Goal: Task Accomplishment & Management: Use online tool/utility

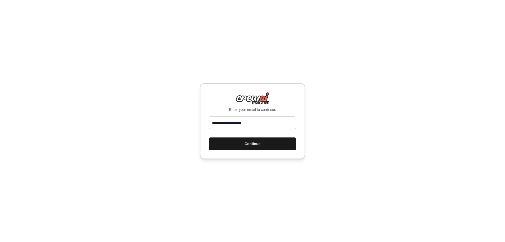
type input "**********"
click at [243, 145] on button "Continue" at bounding box center [252, 143] width 87 height 13
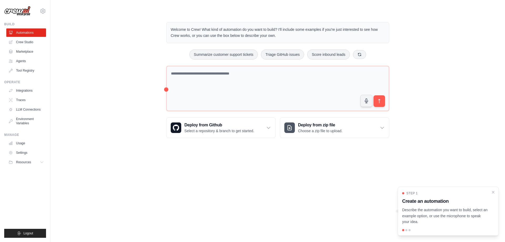
click at [114, 110] on div "Welcome to Crew! What kind of automation do you want to build? I'll include som…" at bounding box center [278, 80] width 438 height 133
click at [122, 120] on div "Welcome to Crew! What kind of automation do you want to build? I'll include som…" at bounding box center [278, 80] width 438 height 133
click at [20, 42] on link "Crew Studio" at bounding box center [27, 42] width 40 height 8
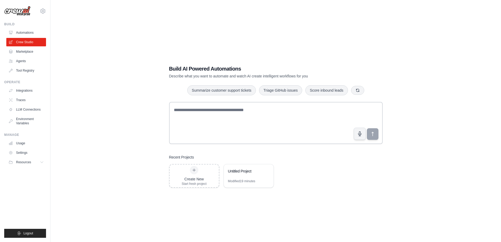
click at [132, 84] on div "Build AI Powered Automations Describe what you want to automate and watch AI cr…" at bounding box center [276, 126] width 434 height 242
click at [252, 179] on div "Modified 19 minutes" at bounding box center [241, 181] width 27 height 4
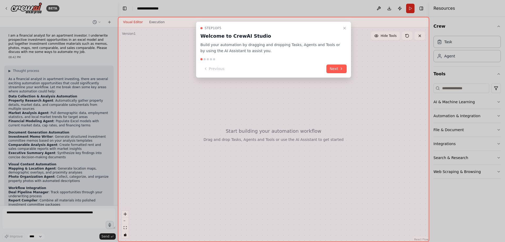
scroll to position [61, 0]
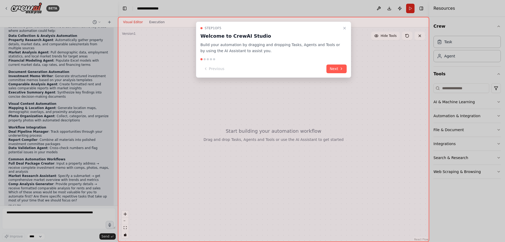
click at [212, 44] on p "Build your automation by dragging and dropping Tasks, Agents and Tools or by us…" at bounding box center [271, 48] width 140 height 12
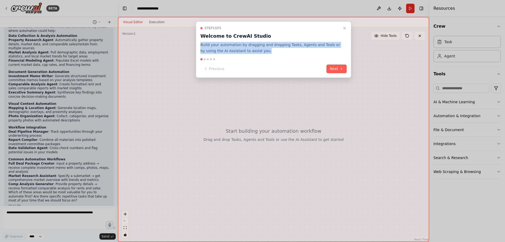
click at [212, 44] on p "Build your automation by dragging and dropping Tasks, Agents and Tools or by us…" at bounding box center [271, 48] width 140 height 12
click at [213, 45] on p "Build your automation by dragging and dropping Tasks, Agents and Tools or by us…" at bounding box center [271, 48] width 140 height 12
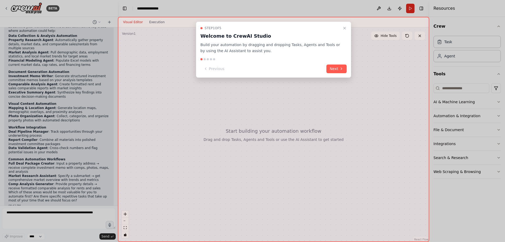
click at [213, 45] on p "Build your automation by dragging and dropping Tasks, Agents and Tools or by us…" at bounding box center [271, 48] width 140 height 12
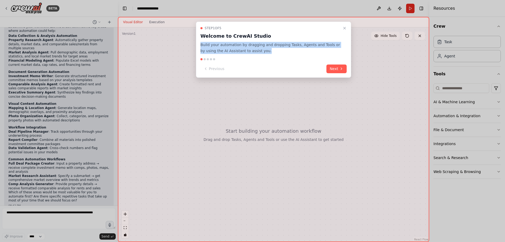
click at [213, 45] on p "Build your automation by dragging and dropping Tasks, Agents and Tools or by us…" at bounding box center [271, 48] width 140 height 12
click at [213, 46] on p "Build your automation by dragging and dropping Tasks, Agents and Tools or by us…" at bounding box center [271, 48] width 140 height 12
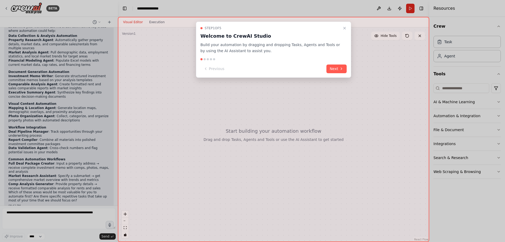
click at [250, 47] on p "Build your automation by dragging and dropping Tasks, Agents and Tools or by us…" at bounding box center [271, 48] width 140 height 12
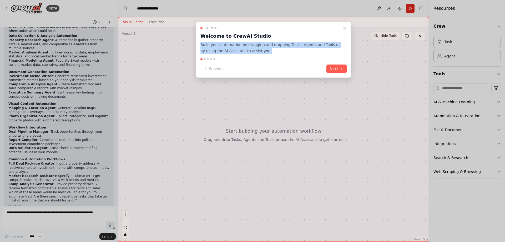
click at [250, 47] on p "Build your automation by dragging and dropping Tasks, Agents and Tools or by us…" at bounding box center [271, 48] width 140 height 12
click at [246, 46] on p "Build your automation by dragging and dropping Tasks, Agents and Tools or by us…" at bounding box center [271, 48] width 140 height 12
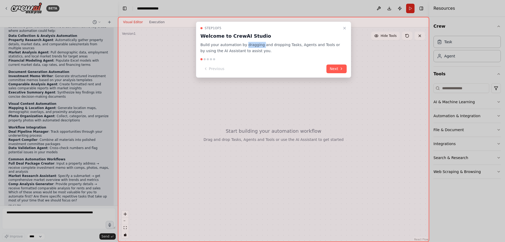
click at [246, 46] on p "Build your automation by dragging and dropping Tasks, Agents and Tools or by us…" at bounding box center [271, 48] width 140 height 12
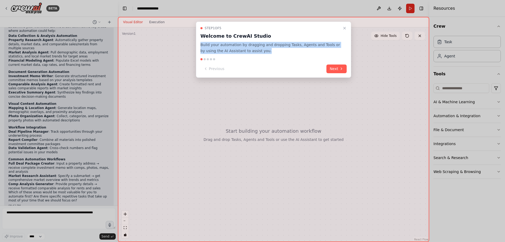
click at [246, 46] on p "Build your automation by dragging and dropping Tasks, Agents and Tools or by us…" at bounding box center [271, 48] width 140 height 12
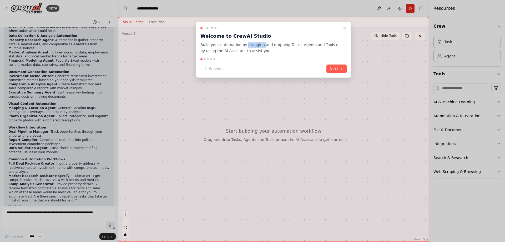
click at [246, 46] on p "Build your automation by dragging and dropping Tasks, Agents and Tools or by us…" at bounding box center [271, 48] width 140 height 12
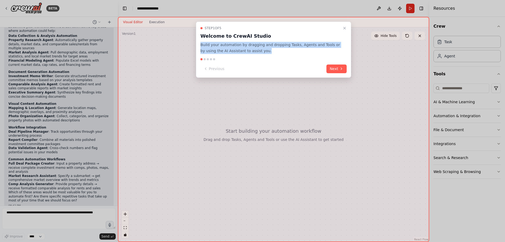
click at [246, 46] on p "Build your automation by dragging and dropping Tasks, Agents and Tools or by us…" at bounding box center [271, 48] width 140 height 12
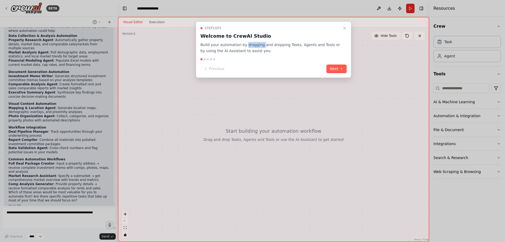
click at [246, 46] on p "Build your automation by dragging and dropping Tasks, Agents and Tools or by us…" at bounding box center [271, 48] width 140 height 12
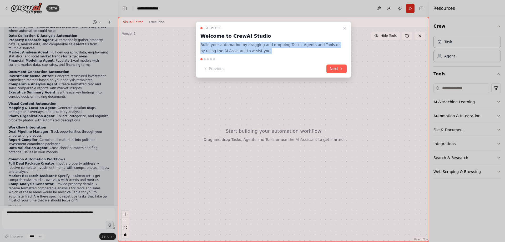
click at [246, 46] on p "Build your automation by dragging and dropping Tasks, Agents and Tools or by us…" at bounding box center [271, 48] width 140 height 12
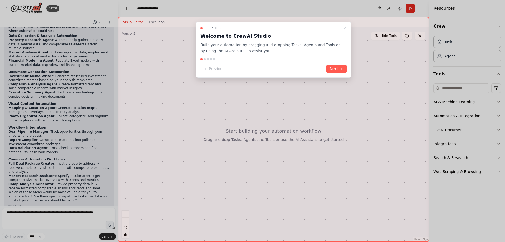
click at [246, 46] on p "Build your automation by dragging and dropping Tasks, Agents and Tools or by us…" at bounding box center [271, 48] width 140 height 12
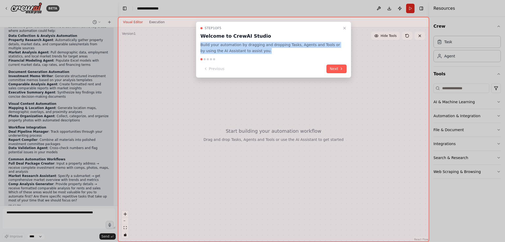
click at [246, 46] on p "Build your automation by dragging and dropping Tasks, Agents and Tools or by us…" at bounding box center [271, 48] width 140 height 12
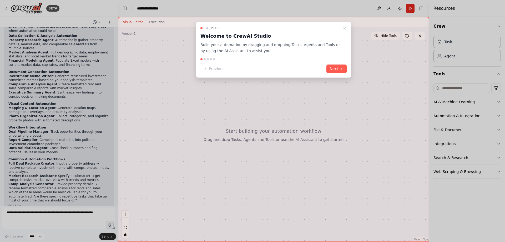
click at [247, 46] on p "Build your automation by dragging and dropping Tasks, Agents and Tools or by us…" at bounding box center [271, 48] width 140 height 12
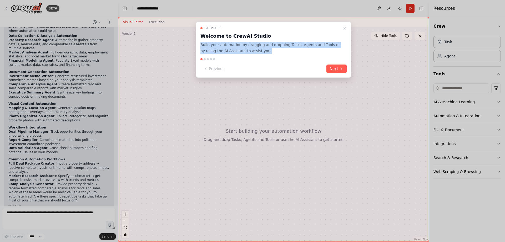
click at [247, 46] on p "Build your automation by dragging and dropping Tasks, Agents and Tools or by us…" at bounding box center [271, 48] width 140 height 12
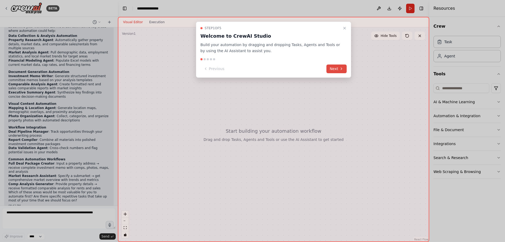
click at [331, 66] on button "Next" at bounding box center [337, 68] width 20 height 9
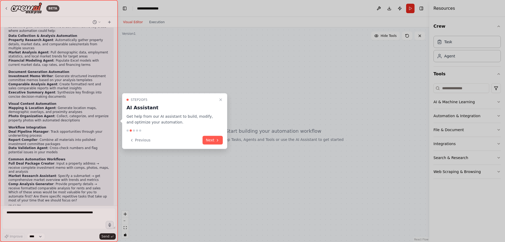
click at [151, 119] on p "Get help from our AI assistant to build, modify, and optimize your automation." at bounding box center [172, 119] width 90 height 12
click at [214, 140] on button "Next" at bounding box center [213, 140] width 20 height 9
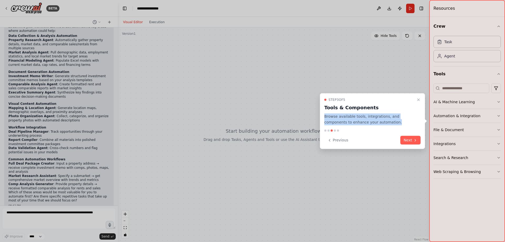
click at [375, 119] on p "Browse available tools, integrations, and components to enhance your automation." at bounding box center [370, 119] width 90 height 12
click at [360, 118] on p "Browse available tools, integrations, and components to enhance your automation." at bounding box center [370, 119] width 90 height 12
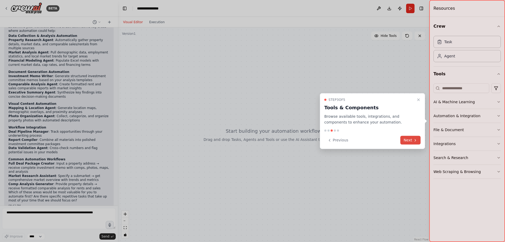
click at [414, 139] on icon at bounding box center [415, 140] width 4 height 4
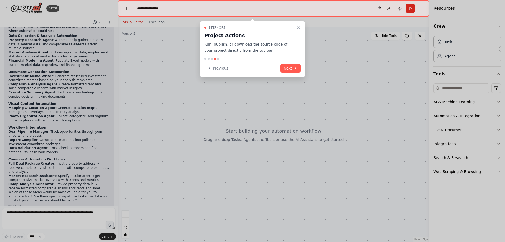
click at [215, 46] on p "Run, publish, or download the source code of your project directly from the too…" at bounding box center [249, 47] width 90 height 12
click at [211, 45] on p "Run, publish, or download the source code of your project directly from the too…" at bounding box center [249, 47] width 90 height 12
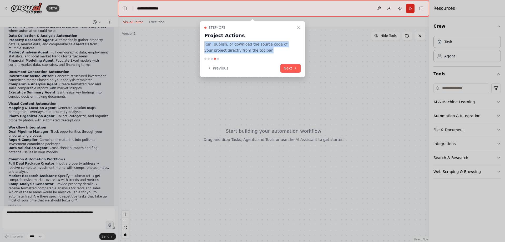
click at [211, 45] on p "Run, publish, or download the source code of your project directly from the too…" at bounding box center [249, 47] width 90 height 12
click at [210, 44] on p "Run, publish, or download the source code of your project directly from the too…" at bounding box center [249, 47] width 90 height 12
click at [211, 45] on p "Run, publish, or download the source code of your project directly from the too…" at bounding box center [249, 47] width 90 height 12
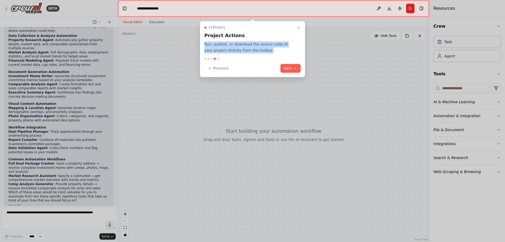
click at [211, 45] on p "Run, publish, or download the source code of your project directly from the too…" at bounding box center [249, 47] width 90 height 12
click at [207, 46] on p "Run, publish, or download the source code of your project directly from the too…" at bounding box center [249, 47] width 90 height 12
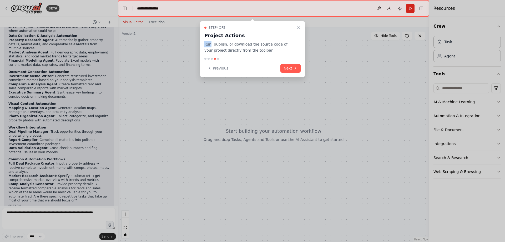
click at [207, 46] on p "Run, publish, or download the source code of your project directly from the too…" at bounding box center [249, 47] width 90 height 12
click at [208, 46] on p "Run, publish, or download the source code of your project directly from the too…" at bounding box center [249, 47] width 90 height 12
click at [214, 49] on p "Run, publish, or download the source code of your project directly from the too…" at bounding box center [249, 47] width 90 height 12
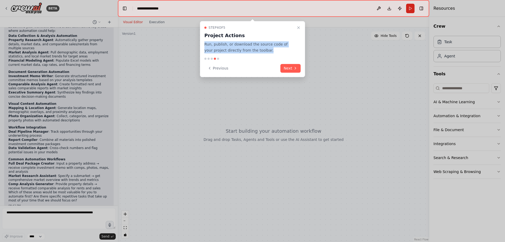
click at [214, 49] on p "Run, publish, or download the source code of your project directly from the too…" at bounding box center [249, 47] width 90 height 12
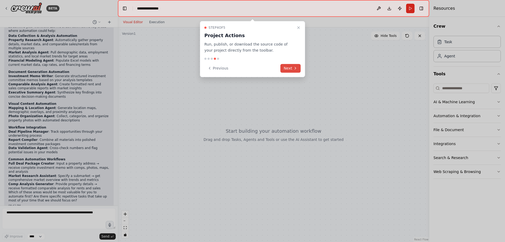
click at [285, 64] on button "Next" at bounding box center [291, 68] width 20 height 9
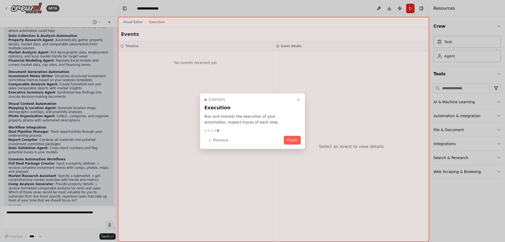
click at [216, 116] on p "Run and monitor the execution of your automation, inspect traces of each step." at bounding box center [249, 119] width 90 height 12
click at [215, 117] on p "Run and monitor the execution of your automation, inspect traces of each step." at bounding box center [249, 119] width 90 height 12
click at [296, 137] on button "Finish" at bounding box center [292, 140] width 17 height 9
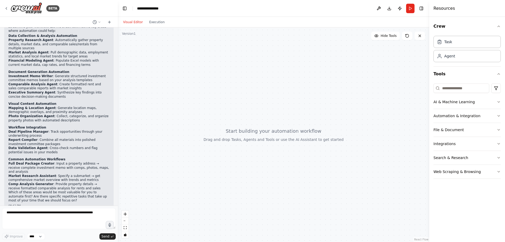
scroll to position [0, 0]
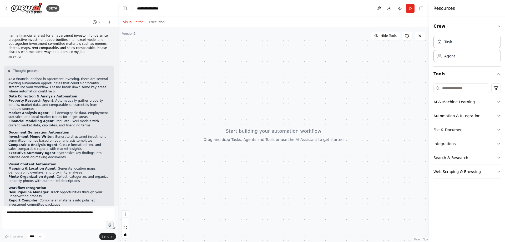
click at [54, 71] on div "▶ Thought process" at bounding box center [58, 71] width 101 height 4
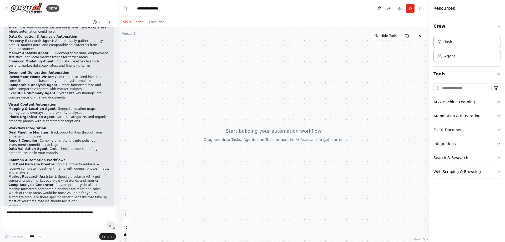
scroll to position [61, 0]
click at [69, 94] on li "Executive Summary Agent : Synthesize key findings into concise decision-making …" at bounding box center [58, 95] width 101 height 8
click at [56, 218] on textarea at bounding box center [59, 218] width 114 height 21
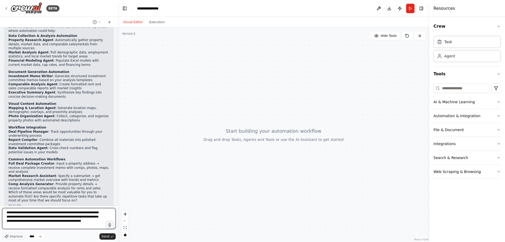
click at [58, 222] on textarea "**********" at bounding box center [59, 218] width 114 height 21
drag, startPoint x: 44, startPoint y: 213, endPoint x: 56, endPoint y: 212, distance: 11.7
click at [56, 212] on textarea "**********" at bounding box center [59, 218] width 114 height 21
drag, startPoint x: 56, startPoint y: 212, endPoint x: 44, endPoint y: 211, distance: 12.2
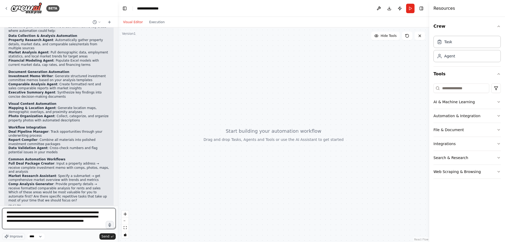
click at [44, 211] on textarea "**********" at bounding box center [59, 218] width 114 height 21
click at [75, 218] on textarea "**********" at bounding box center [59, 218] width 114 height 21
click at [99, 223] on textarea "**********" at bounding box center [59, 218] width 114 height 21
type textarea "**********"
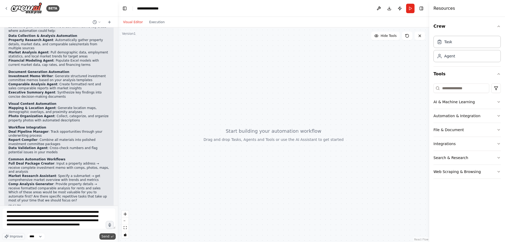
click at [103, 236] on span "Send" at bounding box center [106, 236] width 8 height 4
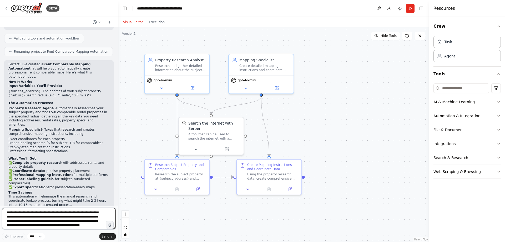
scroll to position [592, 0]
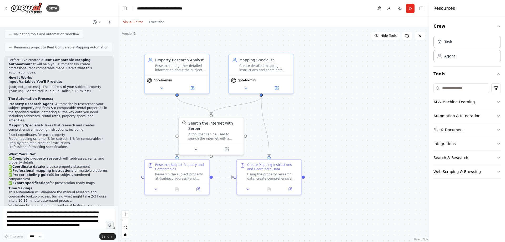
click at [55, 97] on p "The Automation Process:" at bounding box center [58, 99] width 101 height 4
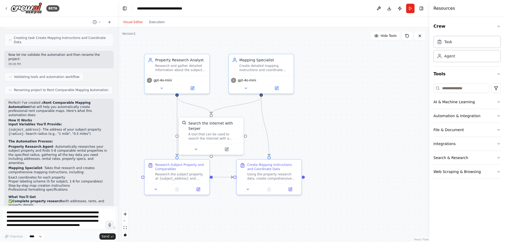
scroll to position [550, 0]
click at [51, 144] on p "Property Research Agent - Automatically researches your subject property and fi…" at bounding box center [58, 154] width 101 height 21
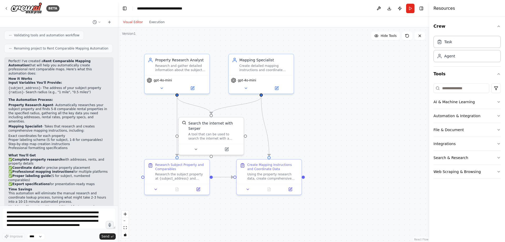
scroll to position [592, 0]
click at [63, 205] on div "I am a financial analyst for an apartment investor. I underwrite prospective in…" at bounding box center [59, 116] width 118 height 178
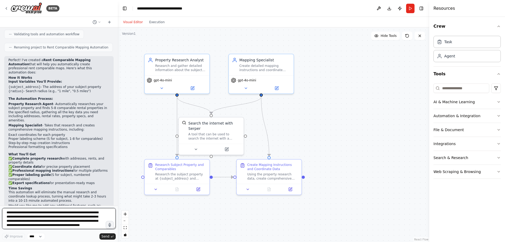
click at [59, 211] on textarea "**********" at bounding box center [59, 218] width 114 height 21
click at [75, 213] on textarea "**********" at bounding box center [59, 218] width 114 height 21
click at [25, 217] on textarea "**********" at bounding box center [59, 218] width 114 height 21
type textarea "**********"
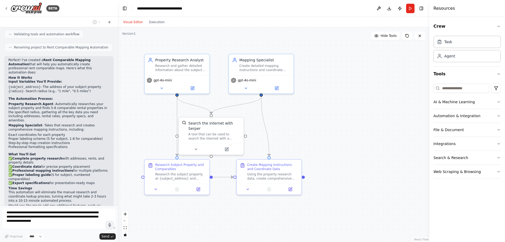
scroll to position [631, 0]
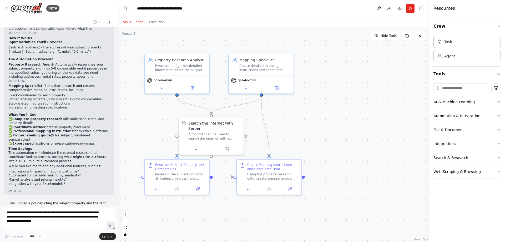
click at [60, 215] on div "09:11 PM" at bounding box center [58, 217] width 101 height 4
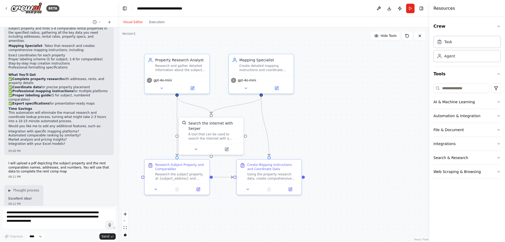
click at [67, 185] on div "▶ Thought process Excellent idea! 09:12 PM" at bounding box center [58, 196] width 109 height 23
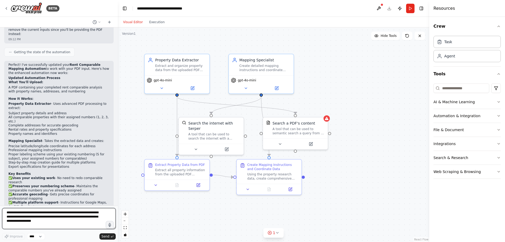
scroll to position [934, 0]
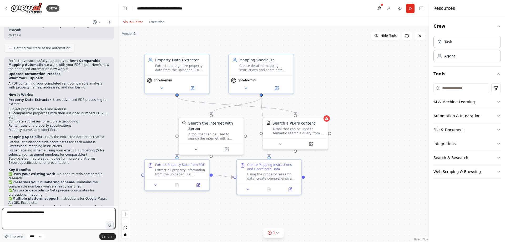
type textarea "**********"
type textarea "*"
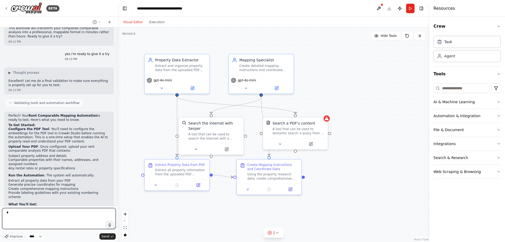
scroll to position [1147, 0]
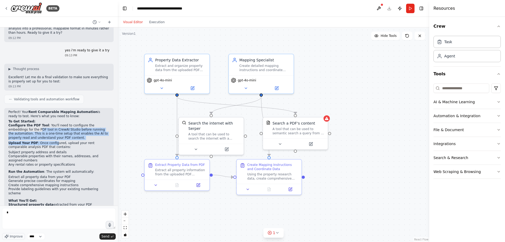
drag, startPoint x: 21, startPoint y: 76, endPoint x: 52, endPoint y: 87, distance: 32.5
click at [52, 123] on ol "Configure the PDF Tool : You'll need to configure the embeddings for the PDF to…" at bounding box center [58, 159] width 101 height 72
click at [45, 123] on p "Configure the PDF Tool : You'll need to configure the embeddings for the PDF to…" at bounding box center [58, 131] width 101 height 16
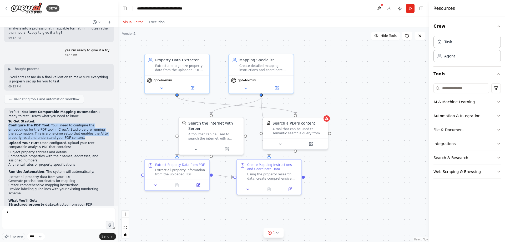
click at [45, 123] on p "Configure the PDF Tool : You'll need to configure the embeddings for the PDF to…" at bounding box center [58, 131] width 101 height 16
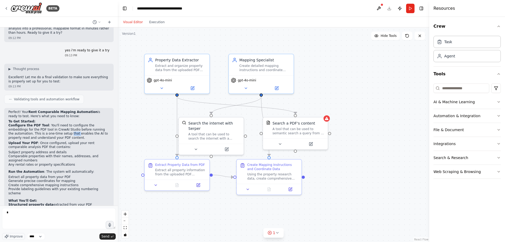
click at [45, 123] on p "Configure the PDF Tool : You'll need to configure the embeddings for the PDF to…" at bounding box center [58, 131] width 101 height 16
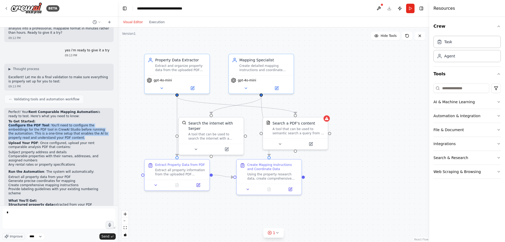
click at [45, 123] on p "Configure the PDF Tool : You'll need to configure the embeddings for the PDF to…" at bounding box center [58, 131] width 101 height 16
drag, startPoint x: 33, startPoint y: 81, endPoint x: 65, endPoint y: 84, distance: 32.2
click at [65, 123] on p "Configure the PDF Tool : You'll need to configure the embeddings for the PDF to…" at bounding box center [58, 131] width 101 height 16
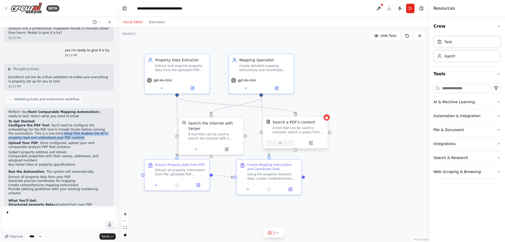
click at [281, 141] on icon at bounding box center [280, 143] width 4 height 4
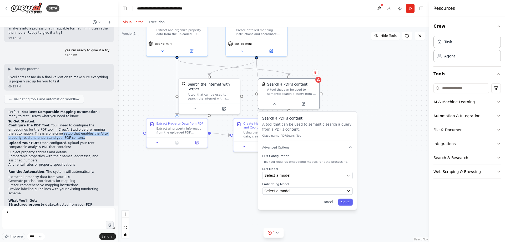
drag, startPoint x: 387, startPoint y: 165, endPoint x: 380, endPoint y: 123, distance: 42.2
click at [380, 123] on div ".deletable-edge-delete-btn { width: 20px; height: 20px; border: 0px solid #ffff…" at bounding box center [274, 134] width 312 height 214
click at [64, 123] on p "Configure the PDF Tool : You'll need to configure the embeddings for the PDF to…" at bounding box center [58, 131] width 101 height 16
click at [41, 110] on p "Perfect! Your Rent Comparable Mapping Automation is ready to test. Here's what …" at bounding box center [58, 114] width 101 height 8
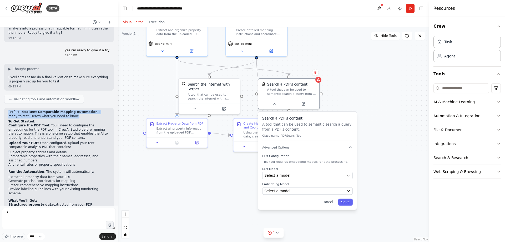
click at [41, 110] on p "Perfect! Your Rent Comparable Mapping Automation is ready to test. Here's what …" at bounding box center [58, 114] width 101 height 8
click at [34, 141] on p "Upload Your PDF : Once configured, upload your rent comparable analysis PDF tha…" at bounding box center [58, 145] width 101 height 8
click at [33, 141] on p "Upload Your PDF : Once configured, upload your rent comparable analysis PDF tha…" at bounding box center [58, 145] width 101 height 8
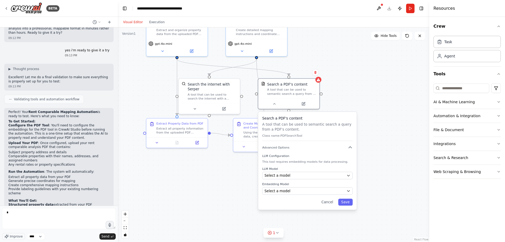
click at [62, 154] on li "Comparable properties with their names, addresses, and assigned numbers" at bounding box center [58, 158] width 101 height 8
drag, startPoint x: 12, startPoint y: 99, endPoint x: 68, endPoint y: 111, distance: 57.9
click at [68, 150] on ul "Subject property address and details Comparable properties with their names, ad…" at bounding box center [58, 158] width 101 height 16
click at [68, 163] on li "Any rental rates or property specifications" at bounding box center [58, 165] width 101 height 4
drag, startPoint x: 68, startPoint y: 111, endPoint x: 13, endPoint y: 96, distance: 57.5
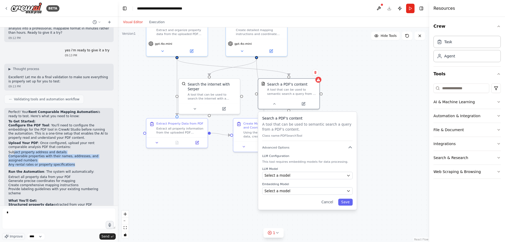
click at [13, 141] on li "Upload Your PDF : Once configured, upload your rent comparable analysis PDF tha…" at bounding box center [58, 154] width 101 height 26
click at [52, 154] on li "Comparable properties with their names, addresses, and assigned numbers" at bounding box center [58, 158] width 101 height 8
click at [54, 170] on p "Run the Automation : The system will automatically:" at bounding box center [58, 172] width 101 height 4
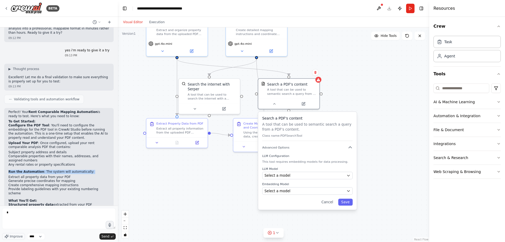
click at [54, 170] on p "Run the Automation : The system will automatically:" at bounding box center [58, 172] width 101 height 4
click at [40, 163] on li "Any rental rates or property specifications" at bounding box center [58, 165] width 101 height 4
click at [33, 179] on li "Generate precise coordinates for mapping" at bounding box center [58, 181] width 101 height 4
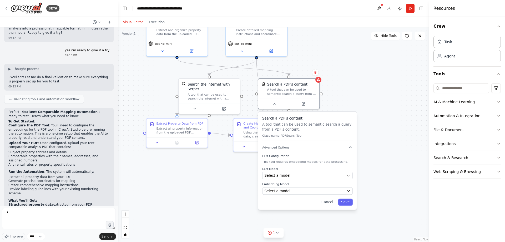
click at [30, 183] on li "Create comprehensive mapping instructions" at bounding box center [58, 185] width 101 height 4
click at [30, 187] on li "Provide labeling guidelines with your existing numbering scheme" at bounding box center [58, 191] width 101 height 8
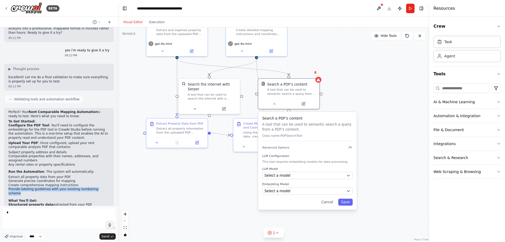
click at [30, 187] on li "Provide labeling guidelines with your existing numbering scheme" at bounding box center [58, 191] width 101 height 8
click at [38, 199] on h2 "What You'll Get:" at bounding box center [58, 201] width 101 height 4
click at [37, 199] on h2 "What You'll Get:" at bounding box center [58, 201] width 101 height 4
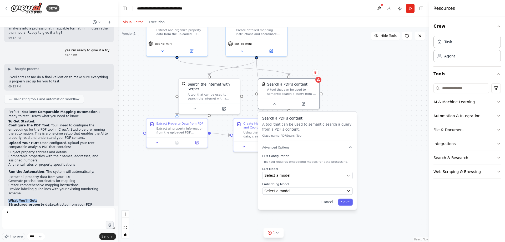
click at [38, 199] on h2 "What You'll Get:" at bounding box center [58, 201] width 101 height 4
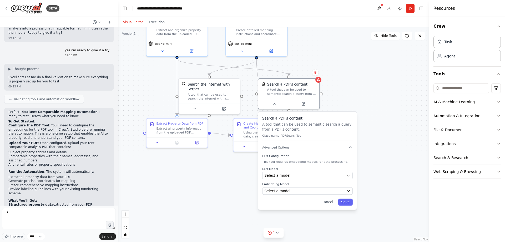
click at [38, 199] on h2 "What You'll Get:" at bounding box center [58, 201] width 101 height 4
click at [40, 207] on strong "Latitude/longitude coordinates" at bounding box center [35, 209] width 55 height 4
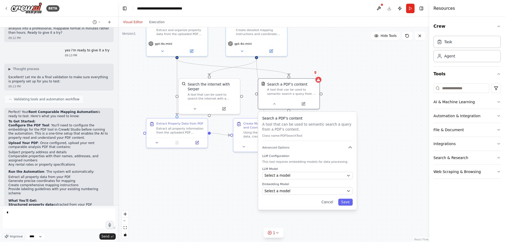
click at [38, 215] on li "Ready-to-use labeling scheme (S for subject, your numbers for comparables)" at bounding box center [58, 219] width 101 height 8
click at [38, 215] on strong "Ready-to-use labeling scheme" at bounding box center [35, 217] width 54 height 4
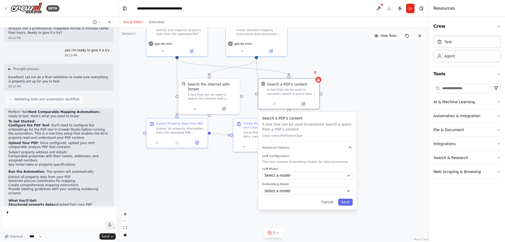
click at [38, 215] on strong "Ready-to-use labeling scheme" at bounding box center [35, 217] width 54 height 4
click at [38, 223] on strong "Export specifications" at bounding box center [26, 225] width 37 height 4
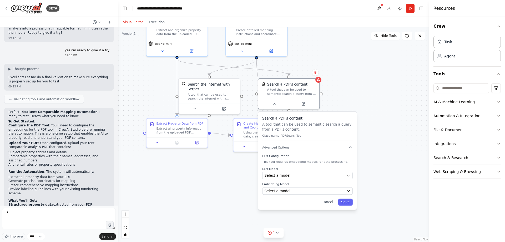
click at [37, 215] on strong "Ready-to-use labeling scheme" at bounding box center [35, 217] width 54 height 4
click at [36, 215] on li "Ready-to-use labeling scheme (S for subject, your numbers for comparables)" at bounding box center [58, 219] width 101 height 8
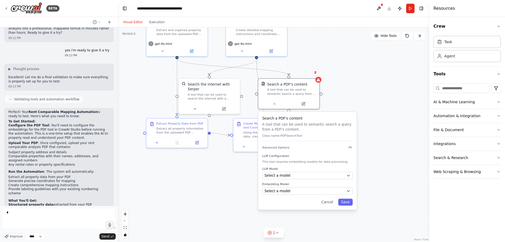
click at [36, 215] on li "Ready-to-use labeling scheme (S for subject, your numbers for comparables)" at bounding box center [58, 219] width 101 height 8
click at [28, 217] on textarea "*" at bounding box center [59, 218] width 114 height 21
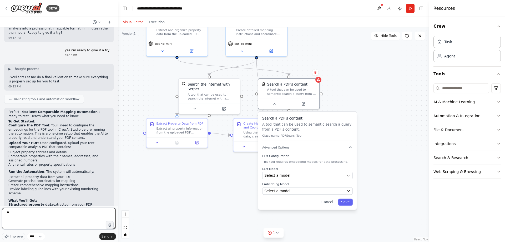
type textarea "*"
type textarea "***"
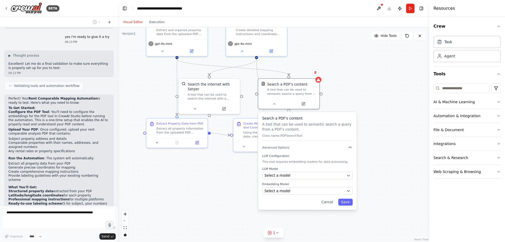
scroll to position [1179, 0]
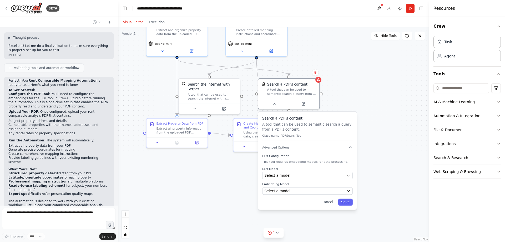
click at [209, 180] on div ".deletable-edge-delete-btn { width: 20px; height: 20px; border: 0px solid #ffff…" at bounding box center [274, 134] width 312 height 214
click at [327, 202] on button "Cancel" at bounding box center [328, 201] width 18 height 7
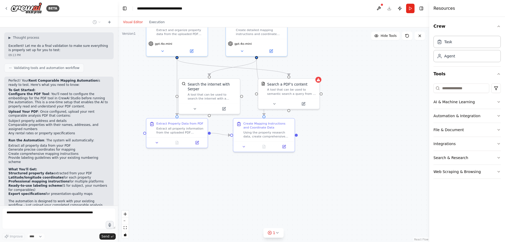
click at [276, 197] on div ".deletable-edge-delete-btn { width: 20px; height: 20px; border: 0px solid #ffff…" at bounding box center [274, 134] width 312 height 214
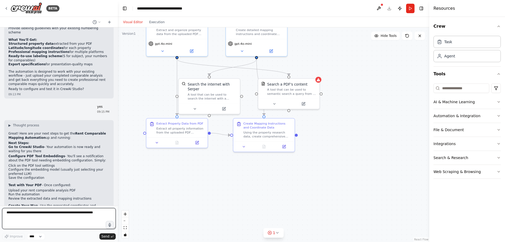
scroll to position [1313, 0]
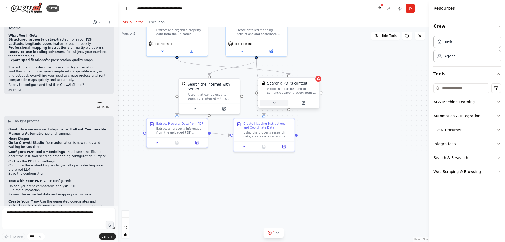
click at [275, 102] on icon at bounding box center [274, 102] width 2 height 1
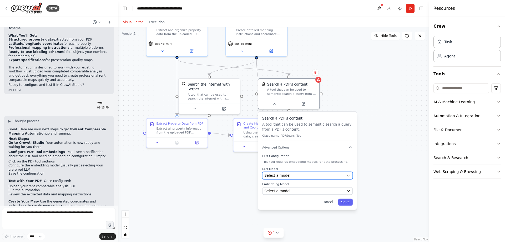
click at [309, 177] on div "Select a model" at bounding box center [305, 175] width 80 height 5
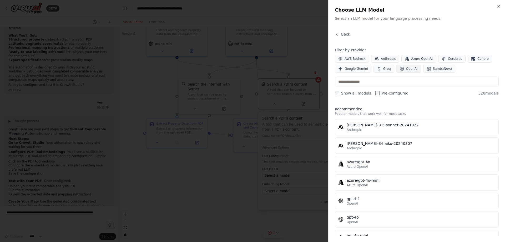
click at [407, 68] on span "OpenAI" at bounding box center [412, 69] width 12 height 4
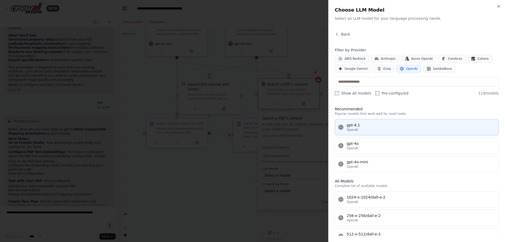
click at [385, 126] on div "gpt-4.1" at bounding box center [421, 124] width 149 height 5
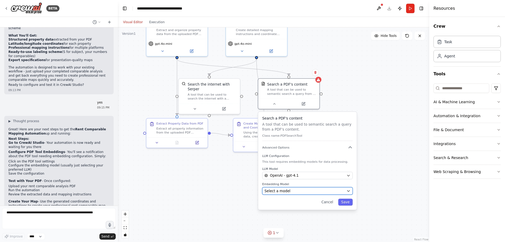
click at [300, 193] on div "Select a model" at bounding box center [305, 190] width 80 height 5
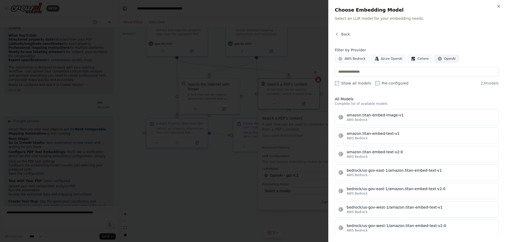
click at [437, 60] on button "OpenAI" at bounding box center [447, 59] width 25 height 8
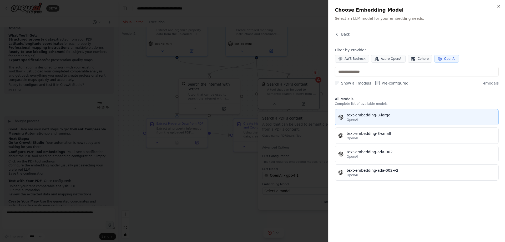
click at [388, 119] on div "OpenAI" at bounding box center [421, 120] width 149 height 4
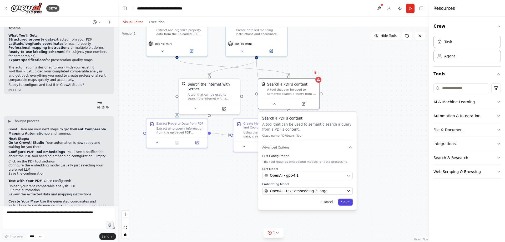
click at [349, 202] on button "Save" at bounding box center [345, 201] width 14 height 7
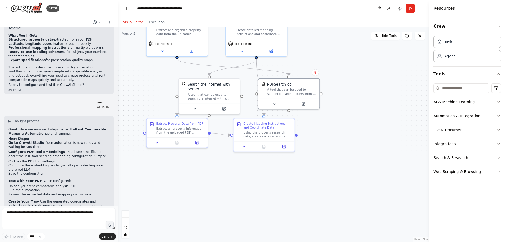
click at [58, 199] on p "Create Your Map - Use the generated coordinates and instructions to create your…" at bounding box center [58, 203] width 101 height 8
click at [39, 141] on p "Go to CrewAI Studio - Your automation is now ready and waiting for you there" at bounding box center [58, 145] width 101 height 8
click at [38, 199] on p "Create Your Map - Use the generated coordinates and instructions to create your…" at bounding box center [58, 203] width 101 height 8
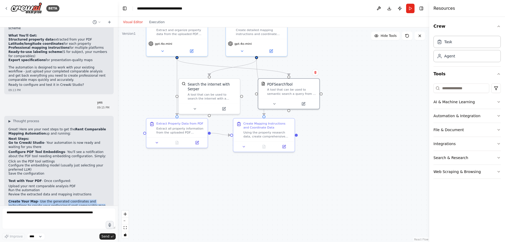
click at [38, 199] on p "Create Your Map - Use the generated coordinates and instructions to create your…" at bounding box center [58, 203] width 101 height 8
click at [59, 184] on li "Upload your rent comparable analysis PDF" at bounding box center [58, 186] width 101 height 4
click at [264, 85] on div "PDFSearchTool A tool that can be used to semantic search a query from a PDF's c…" at bounding box center [288, 88] width 55 height 14
click at [305, 102] on icon at bounding box center [304, 102] width 2 height 2
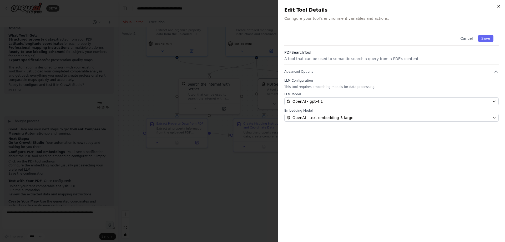
click at [500, 6] on icon "button" at bounding box center [499, 6] width 4 height 4
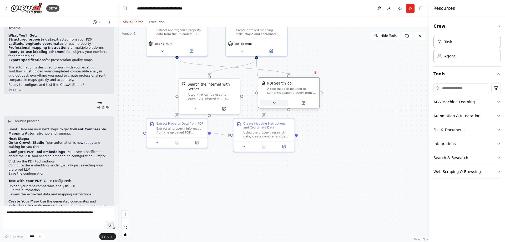
click at [273, 103] on icon at bounding box center [274, 103] width 4 height 4
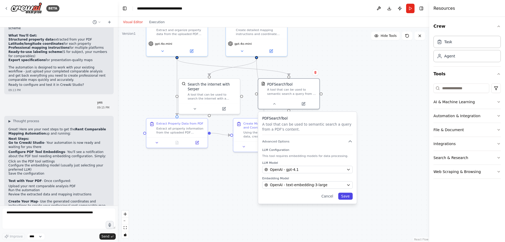
click at [345, 195] on button "Save" at bounding box center [345, 196] width 14 height 7
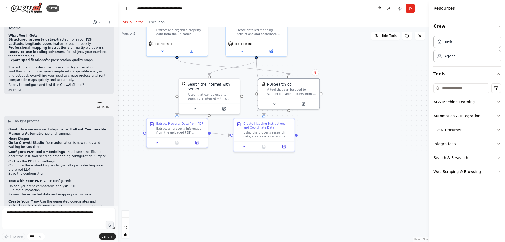
click at [363, 115] on div ".deletable-edge-delete-btn { width: 20px; height: 20px; border: 0px solid #ffff…" at bounding box center [274, 134] width 312 height 214
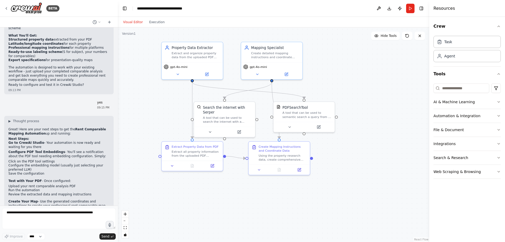
drag, startPoint x: 369, startPoint y: 113, endPoint x: 380, endPoint y: 132, distance: 21.0
click at [380, 132] on div ".deletable-edge-delete-btn { width: 20px; height: 20px; border: 0px solid #ffff…" at bounding box center [274, 134] width 312 height 214
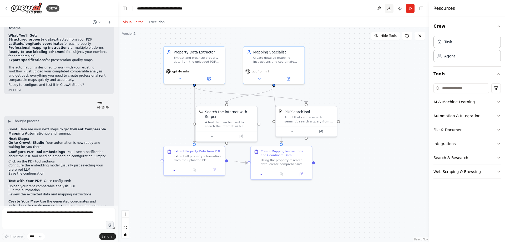
click at [390, 8] on button "Download" at bounding box center [389, 8] width 8 height 9
click at [374, 127] on div ".deletable-edge-delete-btn { width: 20px; height: 20px; border: 0px solid #ffff…" at bounding box center [274, 134] width 312 height 214
click at [37, 159] on li "Click on the PDF tool settings" at bounding box center [58, 161] width 101 height 4
click at [40, 215] on textarea at bounding box center [59, 218] width 114 height 21
type textarea "**********"
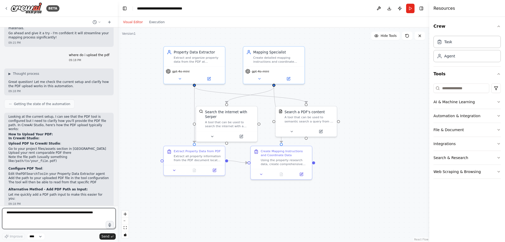
scroll to position [1534, 0]
click at [7, 8] on icon at bounding box center [6, 8] width 1 height 2
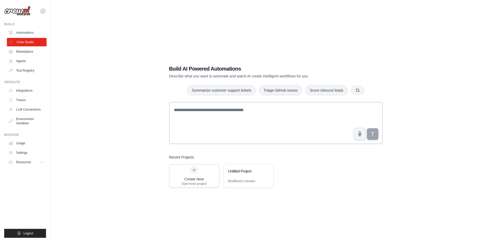
click at [28, 43] on link "Crew Studio" at bounding box center [27, 42] width 40 height 8
click at [261, 177] on div "Rent Comparable Mapping Automation" at bounding box center [249, 171] width 50 height 15
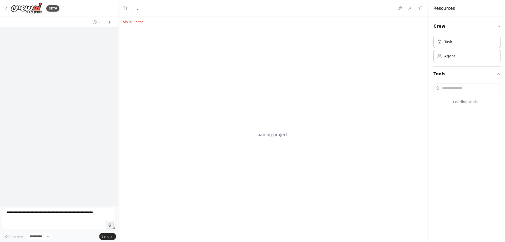
select select "****"
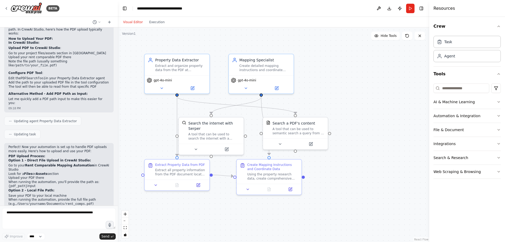
scroll to position [1624, 0]
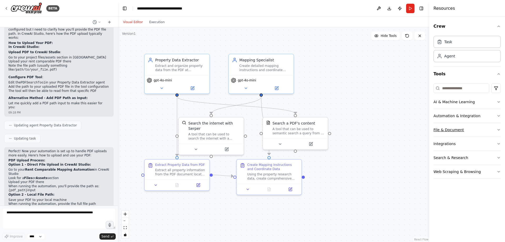
click at [460, 132] on button "File & Document" at bounding box center [467, 130] width 67 height 14
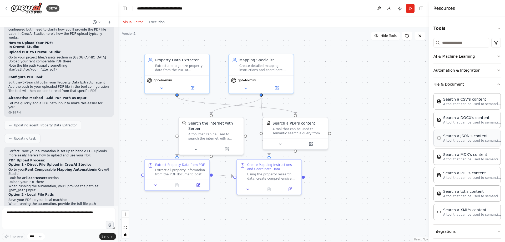
scroll to position [78, 0]
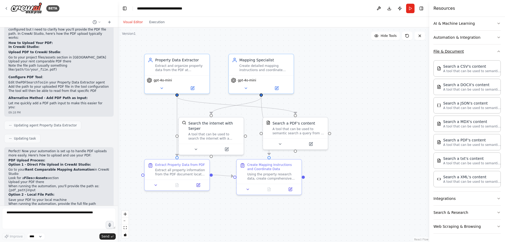
click at [458, 53] on button "File & Document" at bounding box center [467, 51] width 67 height 14
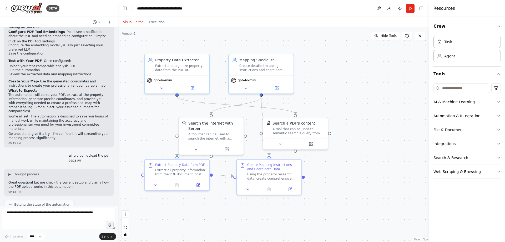
scroll to position [1624, 0]
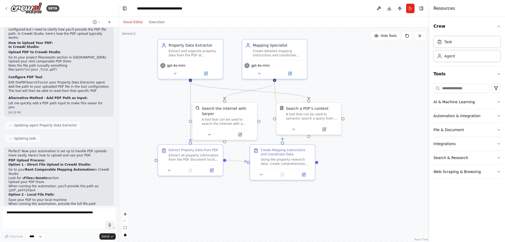
drag, startPoint x: 339, startPoint y: 106, endPoint x: 353, endPoint y: 92, distance: 19.9
click at [353, 92] on div ".deletable-edge-delete-btn { width: 20px; height: 20px; border: 0px solid #ffff…" at bounding box center [274, 134] width 312 height 214
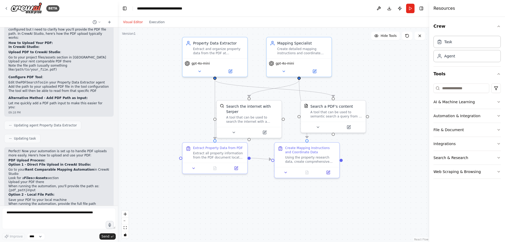
drag, startPoint x: 340, startPoint y: 77, endPoint x: 363, endPoint y: 75, distance: 23.5
click at [363, 75] on div ".deletable-edge-delete-btn { width: 20px; height: 20px; border: 0px solid #ffff…" at bounding box center [274, 134] width 312 height 214
click at [363, 73] on div ".deletable-edge-delete-btn { width: 20px; height: 20px; border: 0px solid #ffff…" at bounding box center [274, 134] width 312 height 214
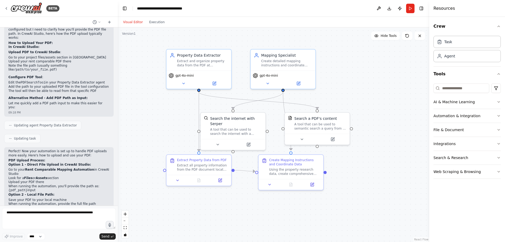
drag, startPoint x: 370, startPoint y: 73, endPoint x: 355, endPoint y: 84, distance: 19.4
click at [355, 84] on div ".deletable-edge-delete-btn { width: 20px; height: 20px; border: 0px solid #ffff…" at bounding box center [274, 134] width 312 height 214
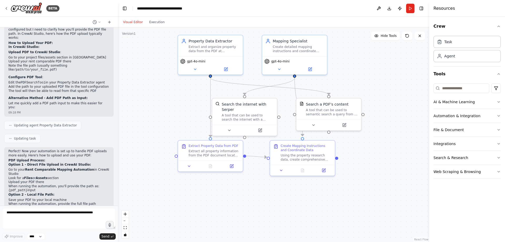
drag, startPoint x: 363, startPoint y: 76, endPoint x: 361, endPoint y: 65, distance: 11.2
click at [361, 65] on div ".deletable-edge-delete-btn { width: 20px; height: 20px; border: 0px solid #ffff…" at bounding box center [274, 134] width 312 height 214
click at [500, 75] on icon "button" at bounding box center [499, 74] width 4 height 4
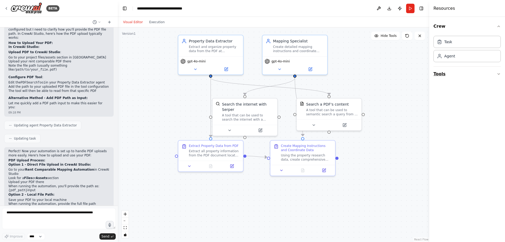
click at [500, 75] on icon "button" at bounding box center [499, 74] width 4 height 4
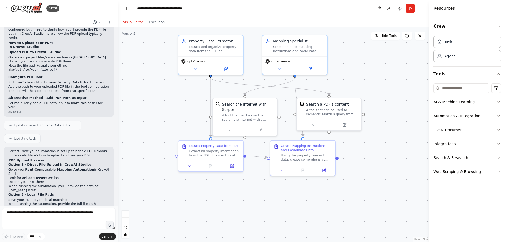
click at [403, 83] on div ".deletable-edge-delete-btn { width: 20px; height: 20px; border: 0px solid #ffff…" at bounding box center [274, 134] width 312 height 214
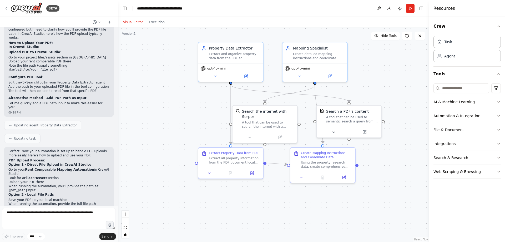
drag, startPoint x: 379, startPoint y: 73, endPoint x: 399, endPoint y: 81, distance: 21.2
click at [399, 81] on div ".deletable-edge-delete-btn { width: 20px; height: 20px; border: 0px solid #ffff…" at bounding box center [274, 134] width 312 height 214
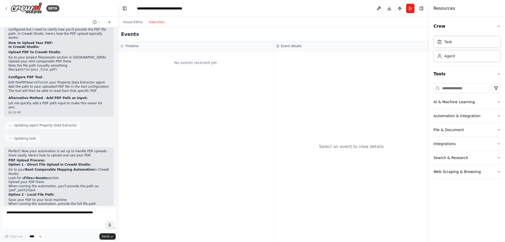
click at [157, 23] on button "Execution" at bounding box center [157, 22] width 22 height 6
click at [134, 19] on button "Visual Editor" at bounding box center [133, 22] width 26 height 6
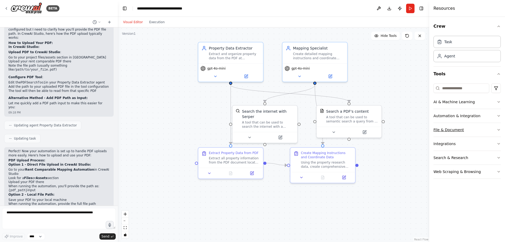
click at [457, 132] on button "File & Document" at bounding box center [467, 130] width 67 height 14
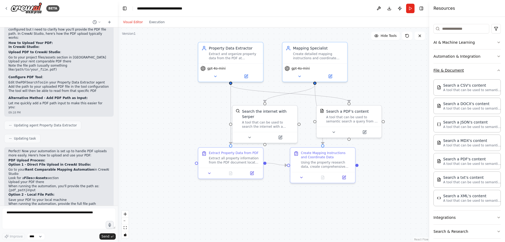
scroll to position [61, 0]
click at [451, 164] on p "A tool that can be used to semantic search a query from a PDF's content." at bounding box center [472, 162] width 58 height 4
click at [462, 162] on p "A tool that can be used to semantic search a query from a PDF's content." at bounding box center [472, 162] width 58 height 4
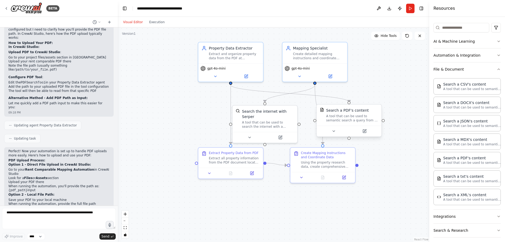
click at [338, 118] on div "A tool that can be used to semantic search a query from a PDF's content." at bounding box center [352, 118] width 52 height 8
click at [338, 130] on button at bounding box center [334, 131] width 30 height 6
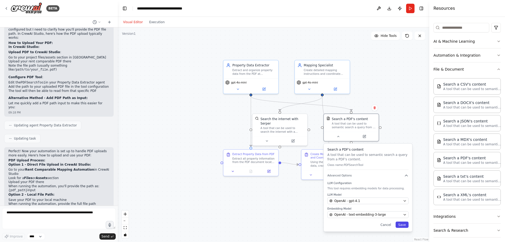
click at [406, 226] on button "Save" at bounding box center [402, 224] width 13 height 6
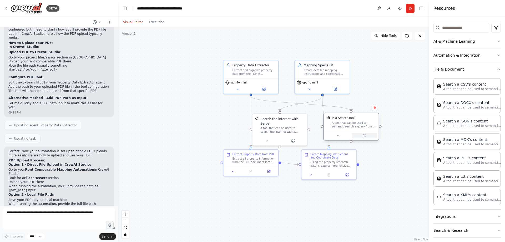
click at [366, 134] on icon at bounding box center [365, 135] width 2 height 2
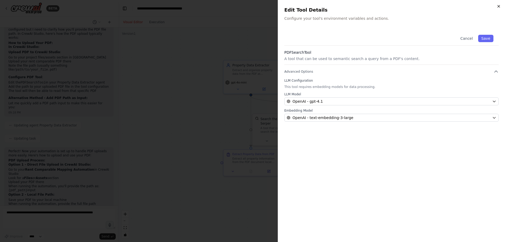
click at [500, 4] on icon "button" at bounding box center [499, 6] width 4 height 4
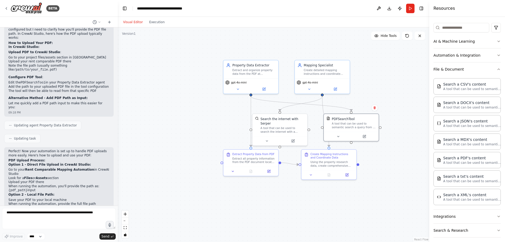
click at [173, 86] on div ".deletable-edge-delete-btn { width: 20px; height: 20px; border: 0px solid #ffff…" at bounding box center [274, 134] width 312 height 214
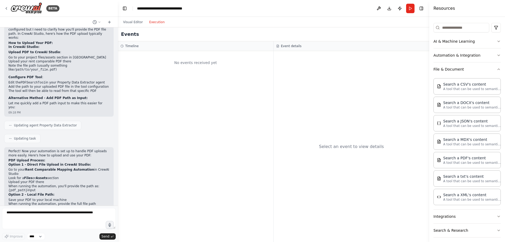
click at [151, 23] on button "Execution" at bounding box center [157, 22] width 22 height 6
click at [133, 23] on button "Visual Editor" at bounding box center [133, 22] width 26 height 6
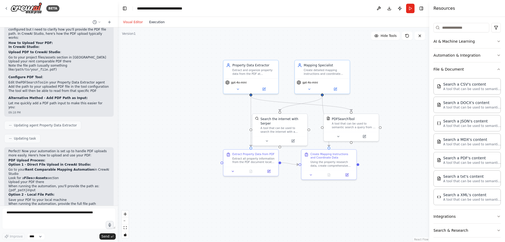
click at [155, 23] on button "Execution" at bounding box center [157, 22] width 22 height 6
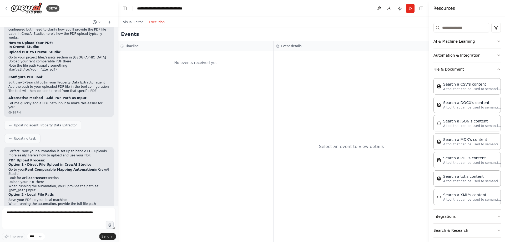
click at [150, 74] on div "No events received yet" at bounding box center [196, 146] width 156 height 191
click at [497, 69] on icon "button" at bounding box center [499, 69] width 4 height 4
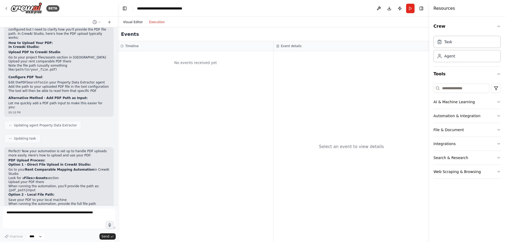
click at [138, 19] on button "Visual Editor" at bounding box center [133, 22] width 26 height 6
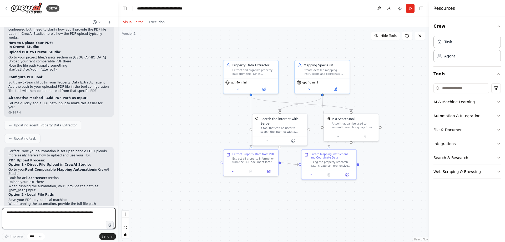
click at [27, 213] on textarea at bounding box center [59, 218] width 114 height 21
type textarea "**********"
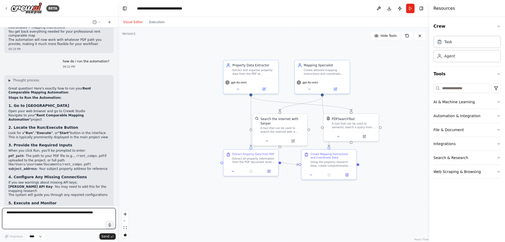
scroll to position [1851, 0]
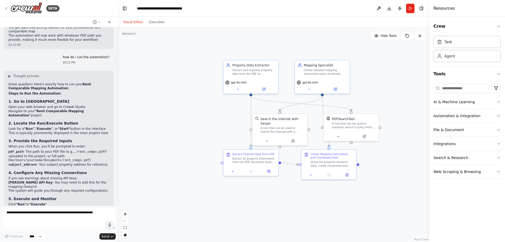
click at [62, 144] on p "When you click Run, you'll be prompted to enter:" at bounding box center [58, 146] width 101 height 4
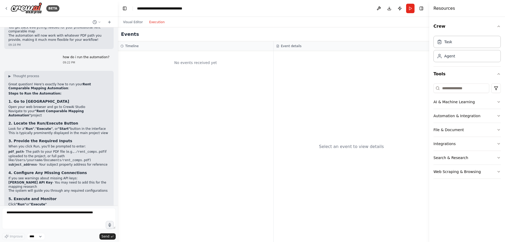
click at [157, 22] on button "Execution" at bounding box center [157, 22] width 22 height 6
drag, startPoint x: 171, startPoint y: 84, endPoint x: 192, endPoint y: 59, distance: 32.8
click at [192, 59] on div "No events received yet" at bounding box center [196, 63] width 150 height 18
click at [292, 45] on h3 "Event details" at bounding box center [291, 46] width 21 height 4
click at [321, 87] on div "Select an event to view details" at bounding box center [352, 146] width 156 height 191
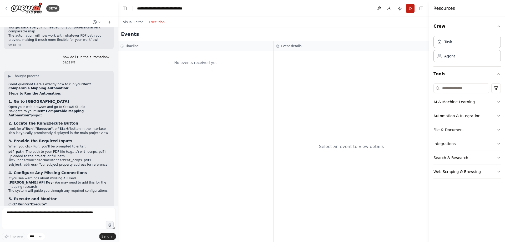
click at [410, 7] on button "Run" at bounding box center [410, 8] width 8 height 9
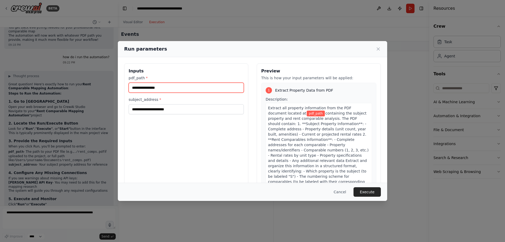
click at [167, 89] on input "pdf_path *" at bounding box center [186, 88] width 115 height 10
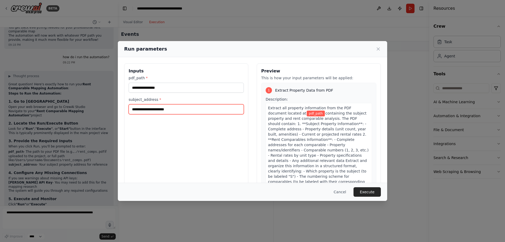
click at [156, 109] on input "subject_address *" at bounding box center [186, 109] width 115 height 10
click at [172, 71] on h3 "Inputs" at bounding box center [186, 71] width 115 height 6
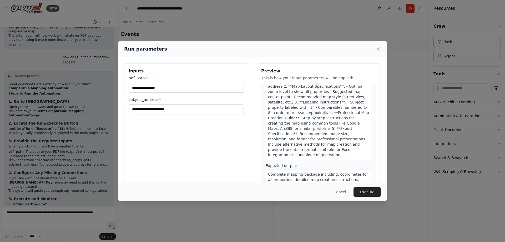
scroll to position [222, 0]
click at [183, 86] on input "pdf_path *" at bounding box center [186, 88] width 115 height 10
click at [171, 112] on input "subject_address *" at bounding box center [186, 109] width 115 height 10
click at [173, 88] on input "pdf_path *" at bounding box center [186, 88] width 115 height 10
click at [41, 122] on div "Run parameters Inputs pdf_path * subject_address * Preview This is how your inp…" at bounding box center [252, 121] width 505 height 242
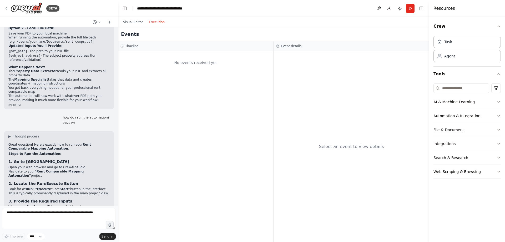
scroll to position [1791, 0]
click at [47, 210] on li "pdf_path - The path to your PDF file (e.g., ./rent_comps.pdf if uploaded to the…" at bounding box center [58, 216] width 101 height 13
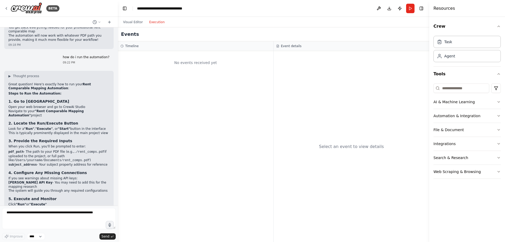
scroll to position [1851, 0]
click at [42, 216] on textarea at bounding box center [59, 218] width 114 height 21
type textarea "**********"
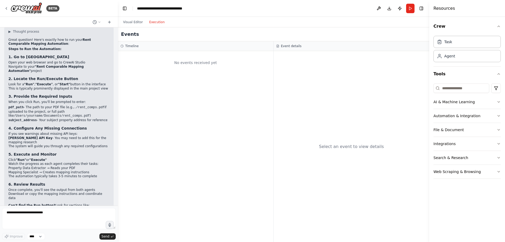
click at [71, 178] on div "I am a financial analyst for an apartment investor. I underwrite prospective in…" at bounding box center [59, 116] width 118 height 178
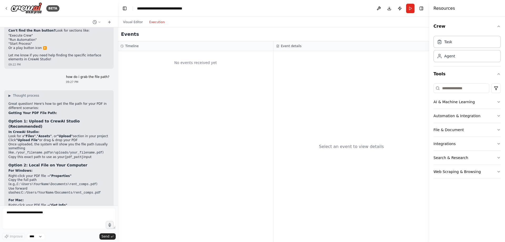
scroll to position [2075, 0]
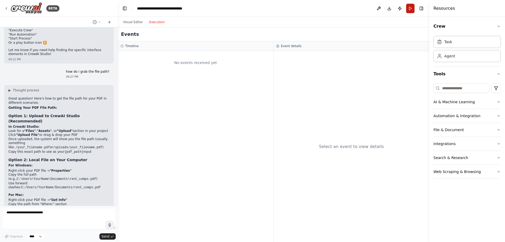
click at [411, 8] on button "Run" at bounding box center [410, 8] width 8 height 9
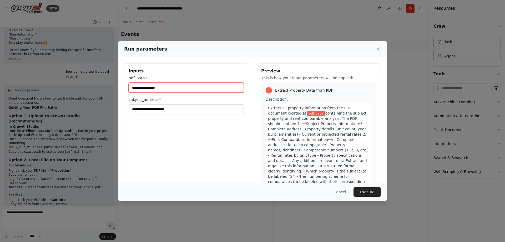
click at [213, 83] on input "pdf_path *" at bounding box center [186, 88] width 115 height 10
paste input "**********"
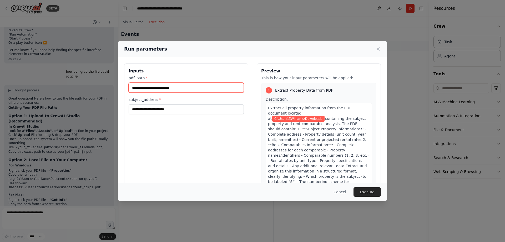
click at [163, 87] on input "**********" at bounding box center [186, 88] width 115 height 10
paste input "*"
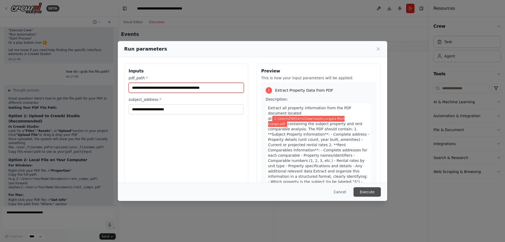
type input "**********"
click at [373, 194] on button "Execute" at bounding box center [367, 191] width 27 height 9
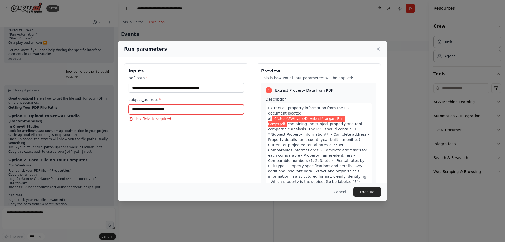
click at [166, 109] on input "subject_address *" at bounding box center [186, 109] width 115 height 10
paste input "**********"
type input "**********"
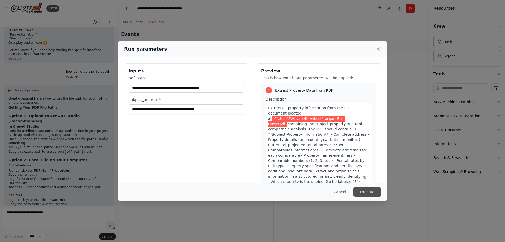
click at [366, 192] on button "Execute" at bounding box center [367, 191] width 27 height 9
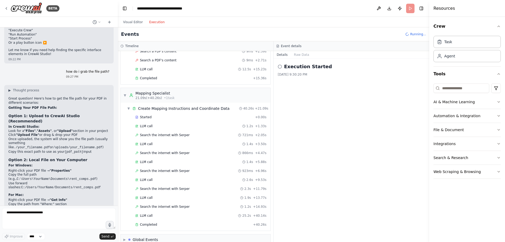
scroll to position [68, 0]
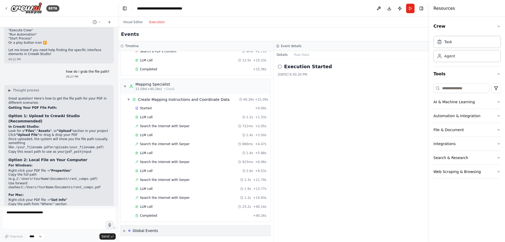
click at [125, 229] on span "▶" at bounding box center [124, 230] width 2 height 4
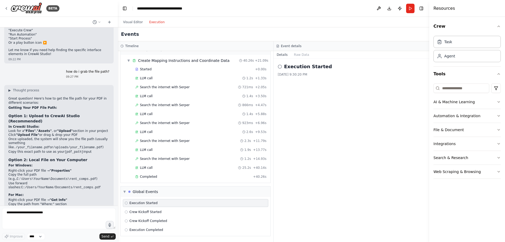
click at [314, 121] on div "Execution Started [DATE] 9:30:20 PM" at bounding box center [352, 150] width 156 height 183
click at [149, 177] on span "Completed" at bounding box center [148, 176] width 17 height 4
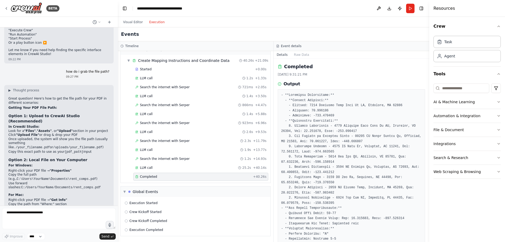
click at [149, 177] on span "Completed" at bounding box center [148, 176] width 17 height 4
click at [141, 192] on div "Global Events" at bounding box center [146, 191] width 26 height 5
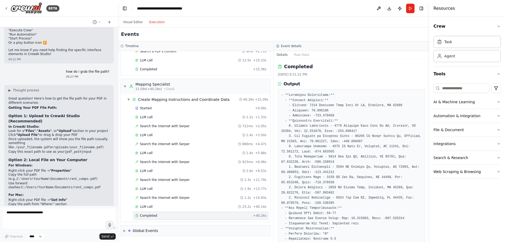
click at [147, 214] on span "Completed" at bounding box center [148, 215] width 17 height 4
click at [167, 86] on div "Mapping Specialist" at bounding box center [155, 84] width 39 height 5
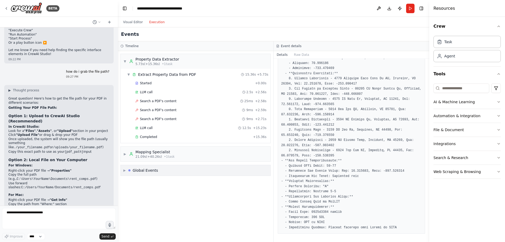
click at [126, 171] on span "▶" at bounding box center [124, 170] width 2 height 4
click at [285, 47] on h3 "Event details" at bounding box center [291, 46] width 21 height 4
click at [172, 157] on div "▶ Mapping Specialist 21.09s (+40.26s) • 1 task" at bounding box center [196, 154] width 150 height 15
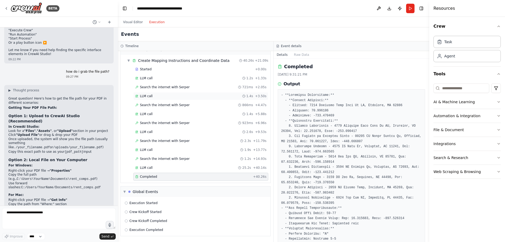
scroll to position [106, 0]
click at [171, 204] on div "Execution Started" at bounding box center [196, 203] width 142 height 4
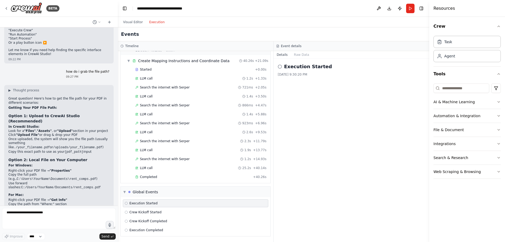
click at [280, 66] on icon at bounding box center [280, 66] width 4 height 4
click at [300, 68] on h2 "Execution Started" at bounding box center [308, 66] width 48 height 7
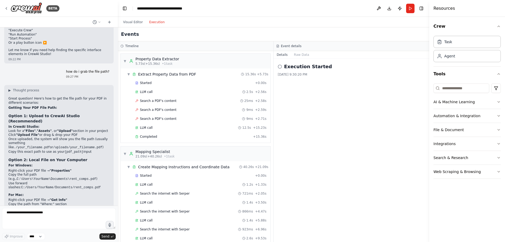
scroll to position [1, 0]
click at [25, 216] on textarea "**********" at bounding box center [59, 218] width 114 height 21
type textarea "**********"
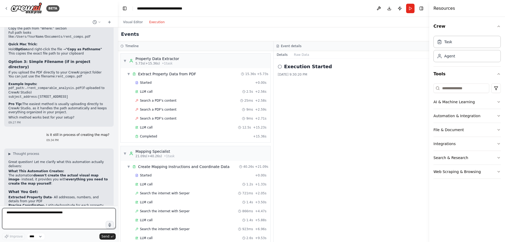
scroll to position [2255, 0]
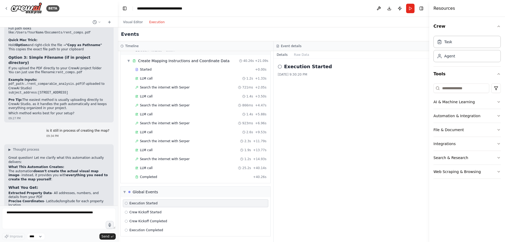
scroll to position [107, 0]
click at [36, 242] on p "Using the automation's output, you'll create the actual map in:" at bounding box center [58, 244] width 101 height 4
click at [37, 242] on p "Using the automation's output, you'll create the actual map in:" at bounding box center [58, 244] width 101 height 4
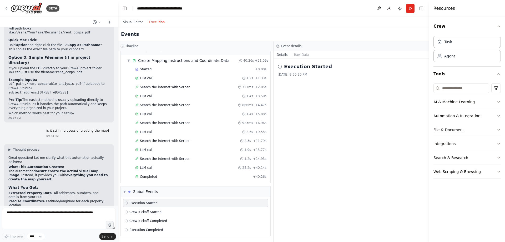
click at [37, 242] on p "Using the automation's output, you'll create the actual map in:" at bounding box center [58, 244] width 101 height 4
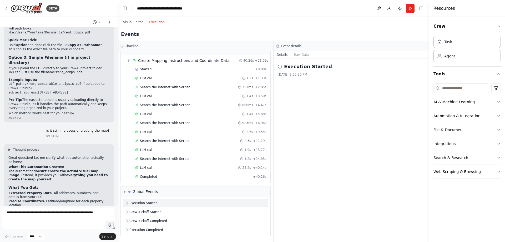
click at [37, 242] on p "Using the automation's output, you'll create the actual map in:" at bounding box center [58, 244] width 101 height 4
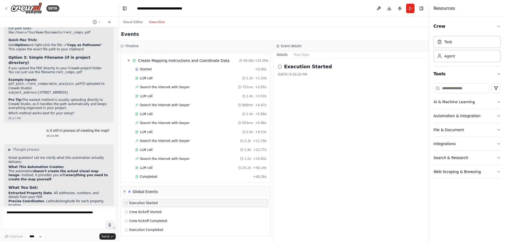
click at [37, 242] on p "Using the automation's output, you'll create the actual map in:" at bounding box center [58, 244] width 101 height 4
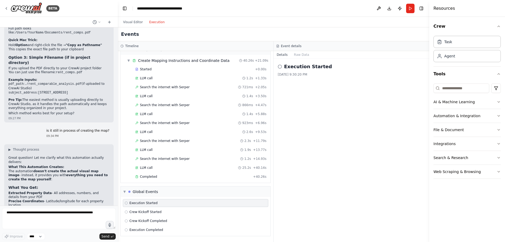
click at [37, 242] on p "Using the automation's output, you'll create the actual map in:" at bounding box center [58, 244] width 101 height 4
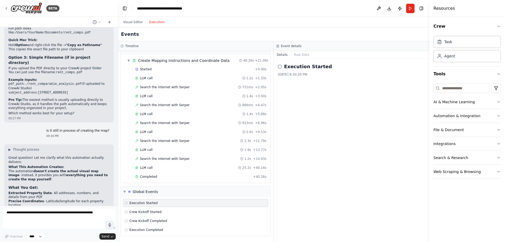
click at [37, 242] on p "Using the automation's output, you'll create the actual map in:" at bounding box center [58, 244] width 101 height 4
click at [28, 217] on textarea at bounding box center [59, 218] width 114 height 21
type textarea "**********"
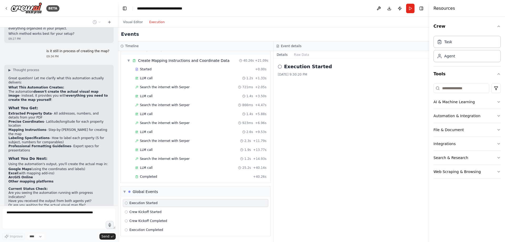
scroll to position [2348, 0]
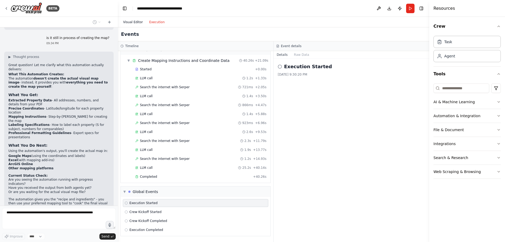
click at [137, 23] on button "Visual Editor" at bounding box center [133, 22] width 26 height 6
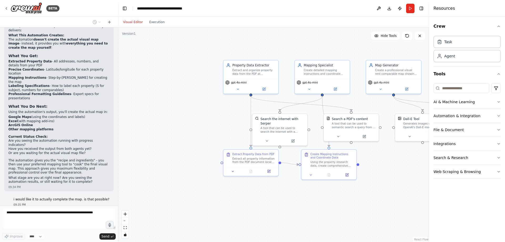
scroll to position [2391, 0]
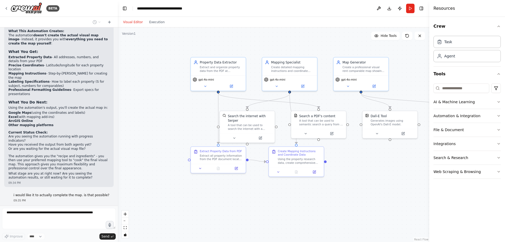
drag, startPoint x: 188, startPoint y: 124, endPoint x: 155, endPoint y: 121, distance: 32.8
click at [155, 121] on div ".deletable-edge-delete-btn { width: 20px; height: 20px; border: 0px solid #ffff…" at bounding box center [274, 134] width 312 height 214
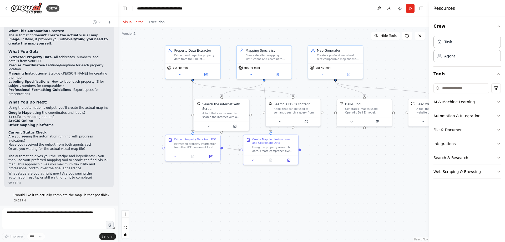
drag, startPoint x: 281, startPoint y: 194, endPoint x: 274, endPoint y: 191, distance: 7.9
click at [274, 191] on div ".deletable-edge-delete-btn { width: 20px; height: 20px; border: 0px solid #ffff…" at bounding box center [274, 134] width 312 height 214
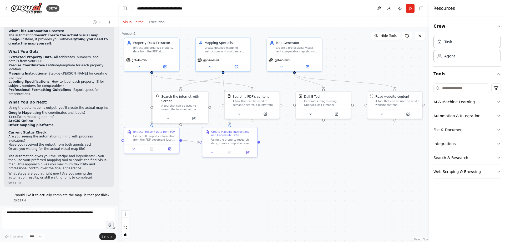
drag, startPoint x: 300, startPoint y: 199, endPoint x: 270, endPoint y: 193, distance: 31.1
click at [270, 193] on div ".deletable-edge-delete-btn { width: 20px; height: 20px; border: 0px solid #ffff…" at bounding box center [274, 134] width 312 height 214
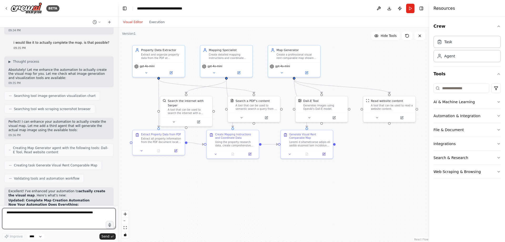
scroll to position [2548, 0]
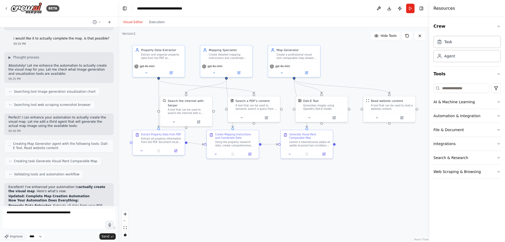
drag, startPoint x: 16, startPoint y: 213, endPoint x: 40, endPoint y: 84, distance: 131.1
click at [40, 204] on strong "Property Data Extractor" at bounding box center [29, 206] width 43 height 4
click at [85, 215] on textarea "**********" at bounding box center [59, 218] width 114 height 21
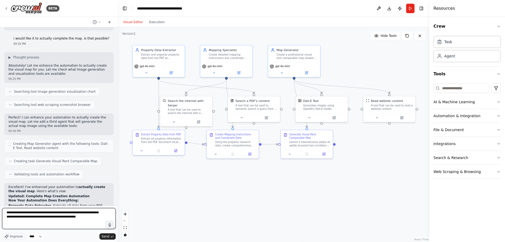
type textarea "**********"
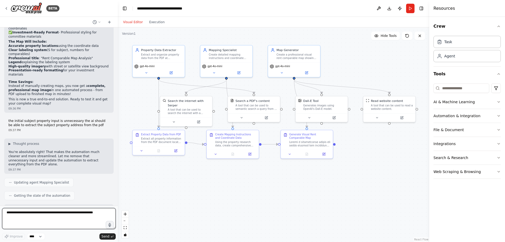
scroll to position [2770, 0]
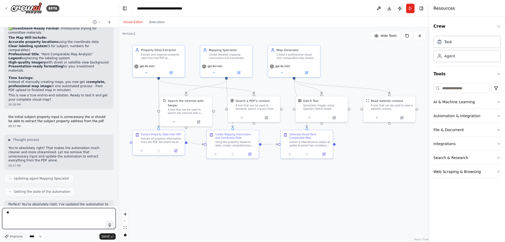
type textarea "*"
type textarea "**********"
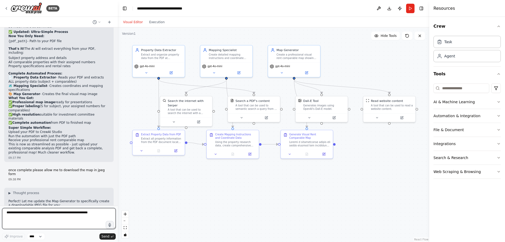
scroll to position [2968, 0]
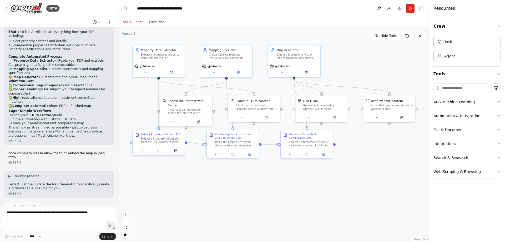
click at [157, 21] on button "Execution" at bounding box center [157, 22] width 22 height 6
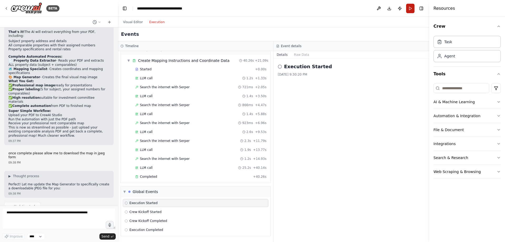
click at [413, 7] on button "Run" at bounding box center [410, 8] width 8 height 9
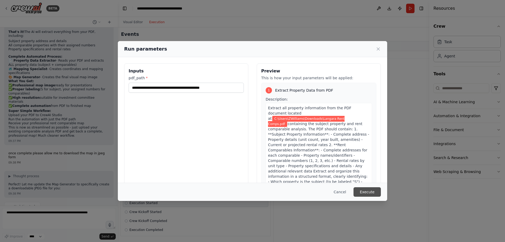
click at [367, 191] on button "Execute" at bounding box center [367, 191] width 27 height 9
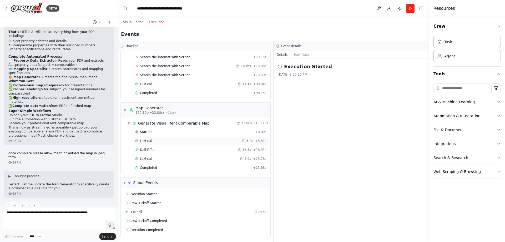
scroll to position [1210, 0]
click at [172, 169] on div "Completed" at bounding box center [193, 168] width 116 height 4
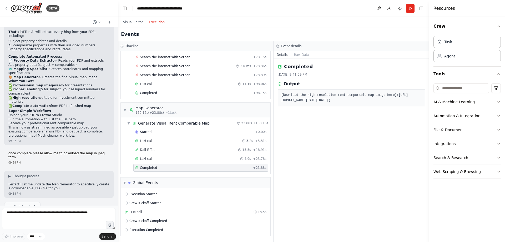
drag, startPoint x: 284, startPoint y: 99, endPoint x: 374, endPoint y: 137, distance: 97.4
click at [374, 103] on pre "[Download the high-resolution rent comparable map image here]([URL][DOMAIN_NAME…" at bounding box center [351, 98] width 141 height 10
copy pre "[URL][DOMAIN_NAME][DATE][DATE]"
click at [21, 214] on textarea "**********" at bounding box center [59, 218] width 114 height 21
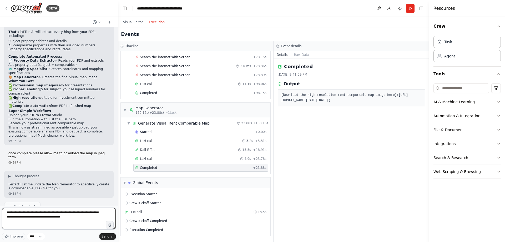
type textarea "**********"
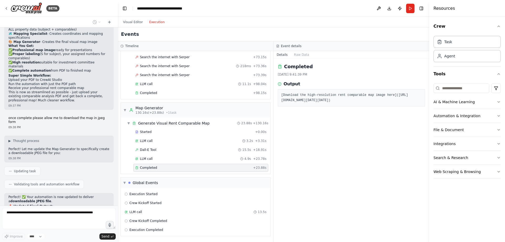
scroll to position [3003, 0]
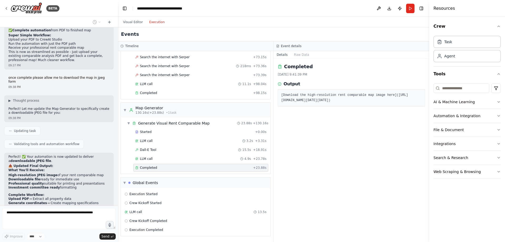
click at [42, 175] on div "I am a financial analyst for an apartment investor. I underwrite prospective in…" at bounding box center [59, 116] width 118 height 178
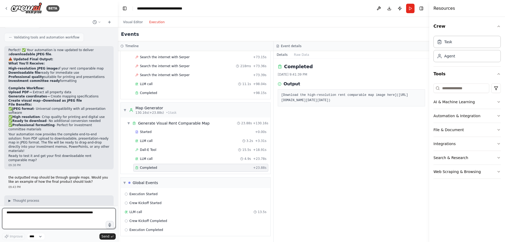
scroll to position [3154, 0]
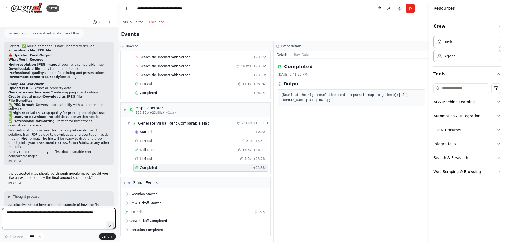
click at [63, 219] on textarea at bounding box center [59, 218] width 114 height 21
type textarea "**********"
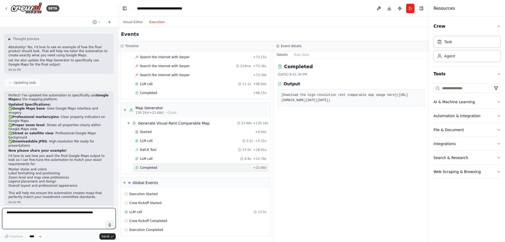
scroll to position [3316, 0]
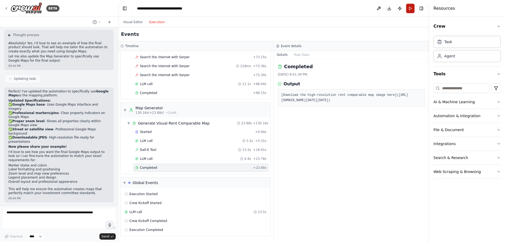
click at [411, 8] on button "Run" at bounding box center [410, 8] width 8 height 9
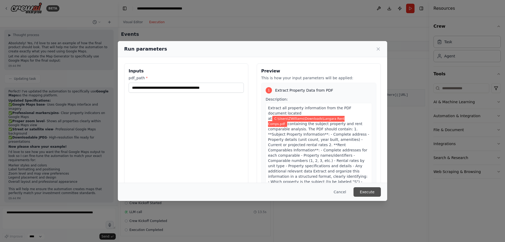
click at [370, 189] on button "Execute" at bounding box center [367, 191] width 27 height 9
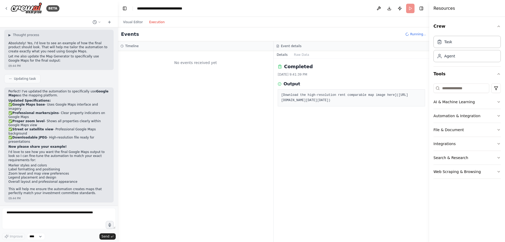
scroll to position [0, 0]
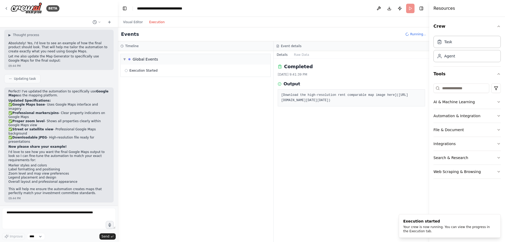
click at [221, 124] on div "▼ Global Events Execution Started" at bounding box center [196, 146] width 156 height 191
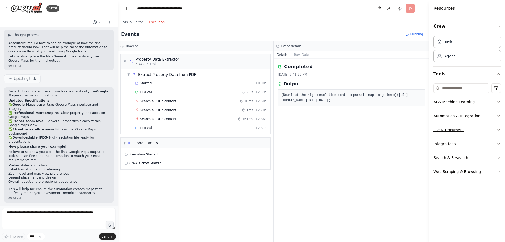
click at [447, 132] on button "File & Document" at bounding box center [467, 130] width 67 height 14
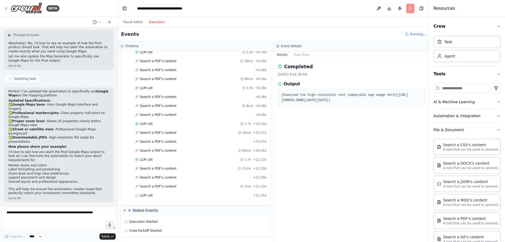
scroll to position [112, 0]
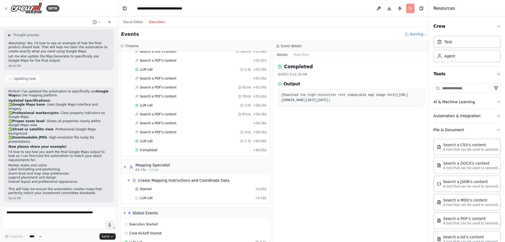
scroll to position [858, 0]
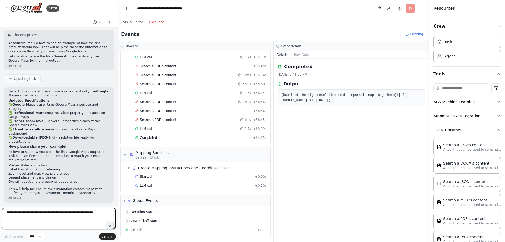
click at [28, 218] on textarea at bounding box center [59, 218] width 114 height 21
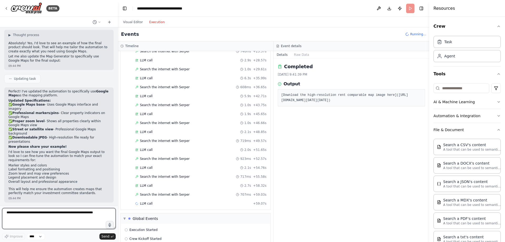
scroll to position [1109, 0]
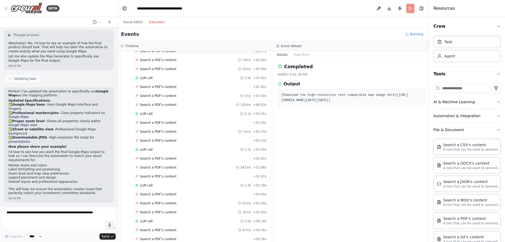
scroll to position [729, 0]
click at [133, 26] on div "Visual Editor Execution" at bounding box center [144, 22] width 48 height 11
click at [135, 23] on button "Visual Editor" at bounding box center [133, 22] width 26 height 6
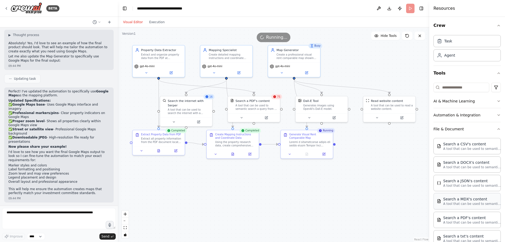
scroll to position [1, 0]
click at [151, 21] on button "Execution" at bounding box center [157, 22] width 22 height 6
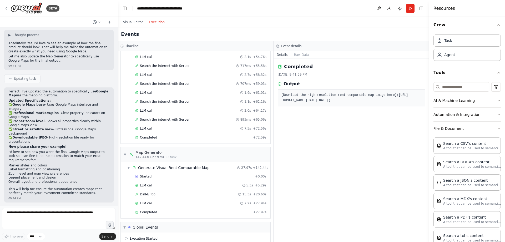
scroll to position [1246, 0]
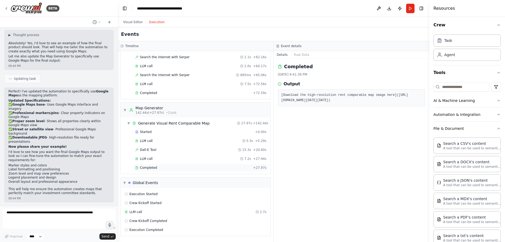
click at [161, 167] on div "Completed" at bounding box center [193, 168] width 116 height 4
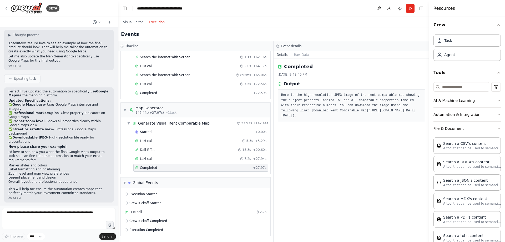
drag, startPoint x: 283, startPoint y: 115, endPoint x: 373, endPoint y: 153, distance: 98.0
click at [373, 118] on pre "Here is the high-resolution JPEG image of the rent comparable map showing the s…" at bounding box center [351, 106] width 141 height 26
copy pre "[URL][DOMAIN_NAME][DATE][DATE]"
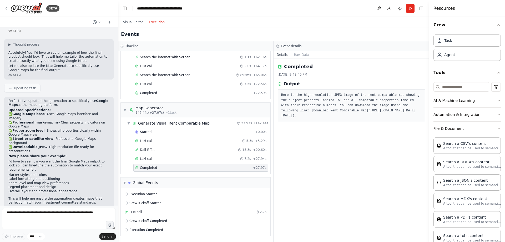
scroll to position [3316, 0]
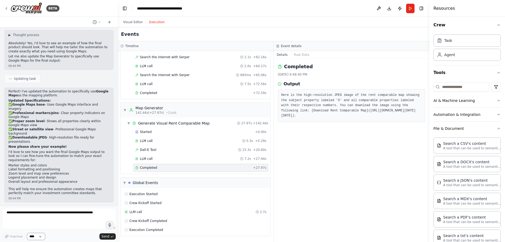
click at [38, 233] on select "****" at bounding box center [36, 236] width 18 height 7
click at [44, 219] on textarea at bounding box center [59, 218] width 114 height 21
click at [22, 215] on textarea at bounding box center [59, 218] width 114 height 21
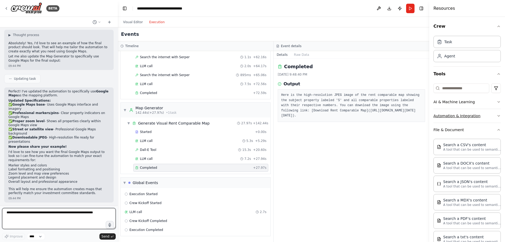
scroll to position [78, 0]
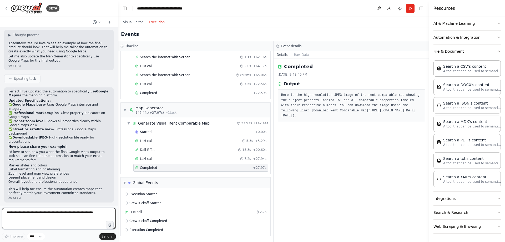
click at [56, 213] on textarea at bounding box center [59, 218] width 114 height 21
type textarea "*"
type textarea "**********"
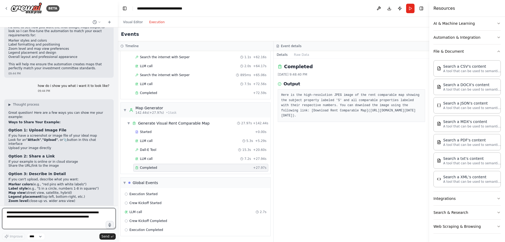
scroll to position [3445, 0]
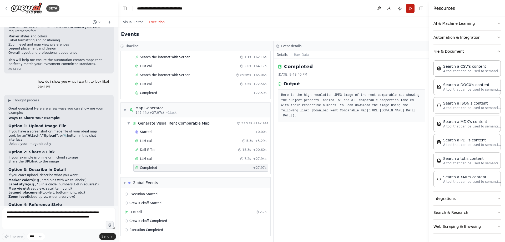
click at [410, 12] on button "Run" at bounding box center [410, 8] width 8 height 9
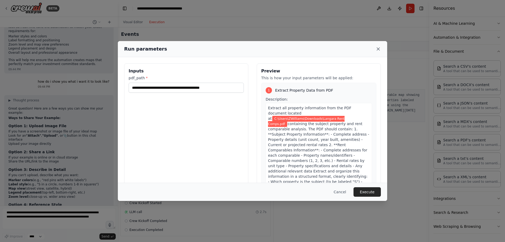
click at [379, 49] on icon at bounding box center [378, 49] width 3 height 3
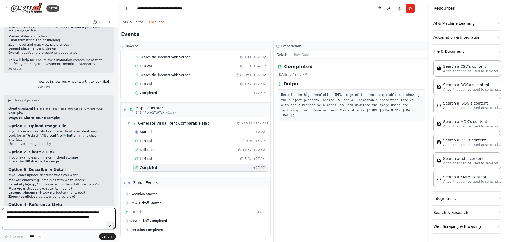
click at [23, 213] on textarea "**********" at bounding box center [59, 218] width 114 height 21
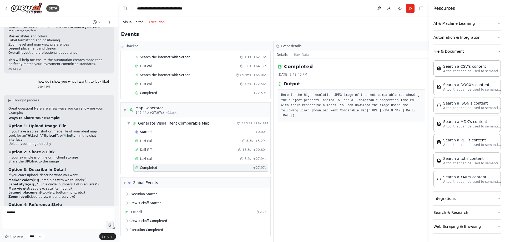
click at [131, 23] on button "Visual Editor" at bounding box center [133, 22] width 26 height 6
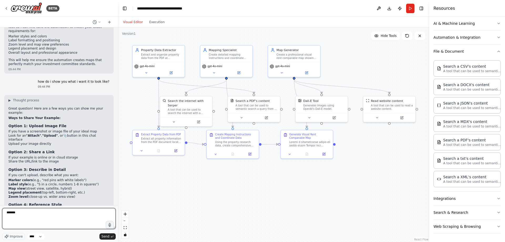
click at [34, 214] on textarea "******" at bounding box center [59, 218] width 114 height 21
type textarea "**********"
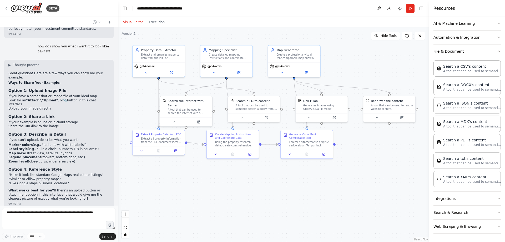
click at [129, 95] on div ".deletable-edge-delete-btn { width: 20px; height: 20px; border: 0px solid #ffff…" at bounding box center [274, 134] width 312 height 214
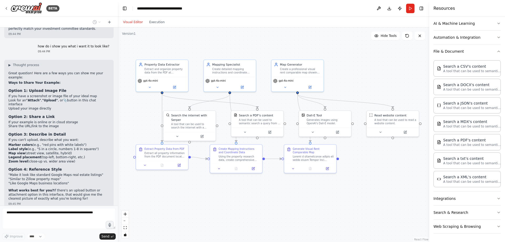
drag, startPoint x: 154, startPoint y: 174, endPoint x: 157, endPoint y: 189, distance: 14.6
click at [157, 189] on div ".deletable-edge-delete-btn { width: 20px; height: 20px; border: 0px solid #ffff…" at bounding box center [274, 134] width 312 height 214
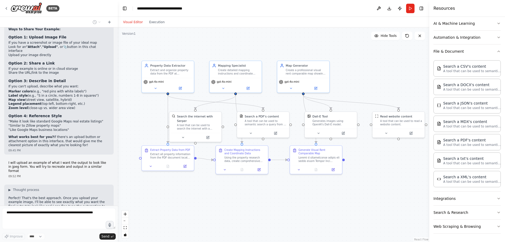
drag, startPoint x: 156, startPoint y: 41, endPoint x: 162, endPoint y: 42, distance: 6.2
click at [162, 42] on div ".deletable-edge-delete-btn { width: 20px; height: 20px; border: 0px solid #ffff…" at bounding box center [274, 134] width 312 height 214
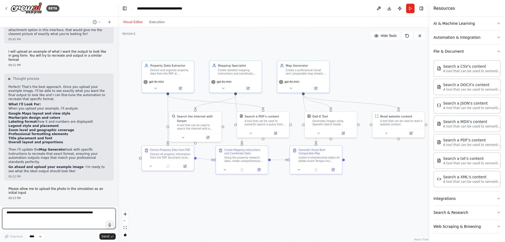
scroll to position [3645, 0]
click at [151, 21] on button "Execution" at bounding box center [157, 22] width 22 height 6
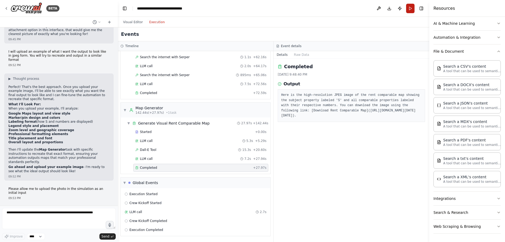
click at [412, 10] on button "Run" at bounding box center [410, 8] width 8 height 9
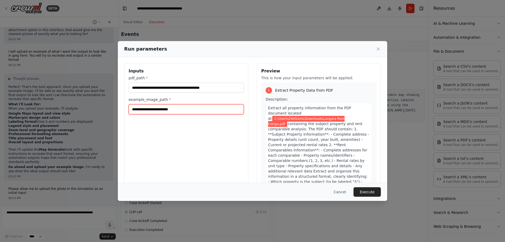
click at [163, 110] on input "example_image_path *" at bounding box center [186, 109] width 115 height 10
paste input "**********"
paste input "*"
type input "**********"
click at [373, 192] on button "Execute" at bounding box center [367, 191] width 27 height 9
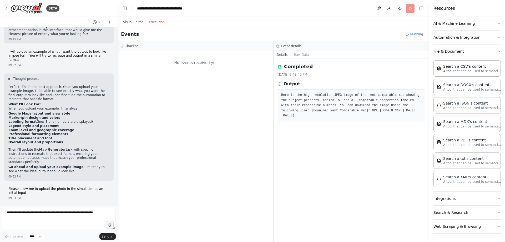
scroll to position [0, 0]
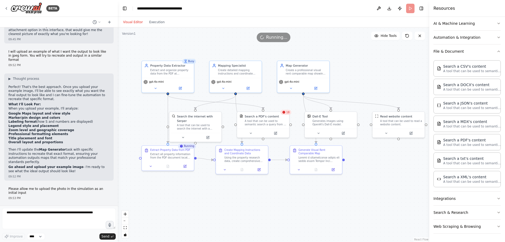
click at [129, 22] on button "Visual Editor" at bounding box center [133, 22] width 26 height 6
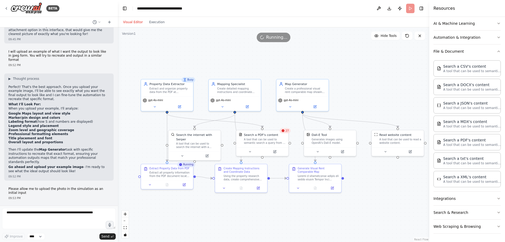
drag, startPoint x: 128, startPoint y: 103, endPoint x: 128, endPoint y: 121, distance: 18.4
click at [128, 121] on div ".deletable-edge-delete-btn { width: 20px; height: 20px; border: 0px solid #ffff…" at bounding box center [274, 134] width 312 height 214
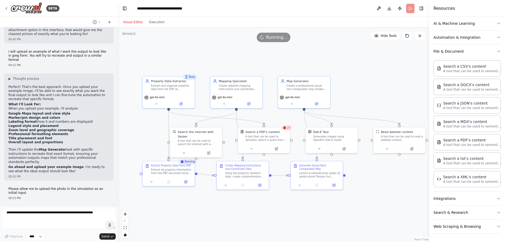
drag, startPoint x: 128, startPoint y: 121, endPoint x: 129, endPoint y: 117, distance: 4.7
click at [129, 117] on div ".deletable-edge-delete-btn { width: 20px; height: 20px; border: 0px solid #ffff…" at bounding box center [274, 134] width 312 height 214
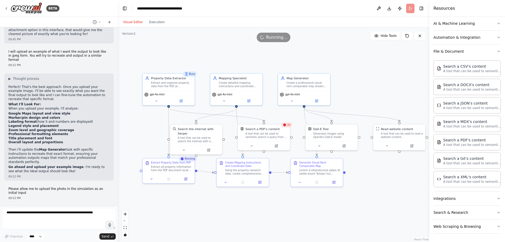
click at [131, 123] on div ".deletable-edge-delete-btn { width: 20px; height: 20px; border: 0px solid #ffff…" at bounding box center [274, 134] width 312 height 214
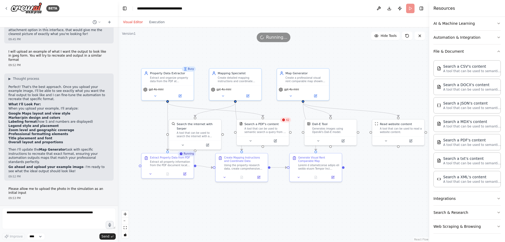
drag, startPoint x: 139, startPoint y: 128, endPoint x: 137, endPoint y: 124, distance: 4.4
click at [137, 124] on div ".deletable-edge-delete-btn { width: 20px; height: 20px; border: 0px solid #ffff…" at bounding box center [274, 134] width 312 height 214
drag, startPoint x: 140, startPoint y: 48, endPoint x: 139, endPoint y: 45, distance: 3.0
click at [139, 45] on div ".deletable-edge-delete-btn { width: 20px; height: 20px; border: 0px solid #ffff…" at bounding box center [274, 134] width 312 height 214
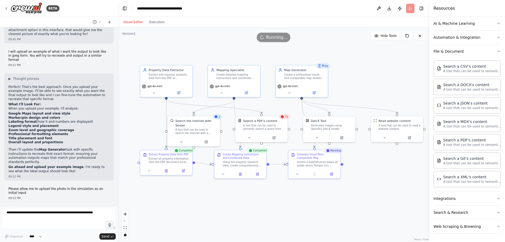
click at [133, 45] on div ".deletable-edge-delete-btn { width: 20px; height: 20px; border: 0px solid #ffff…" at bounding box center [274, 134] width 312 height 214
drag, startPoint x: 164, startPoint y: 47, endPoint x: 160, endPoint y: 46, distance: 3.8
click at [160, 46] on div ".deletable-edge-delete-btn { width: 20px; height: 20px; border: 0px solid #ffff…" at bounding box center [274, 134] width 312 height 214
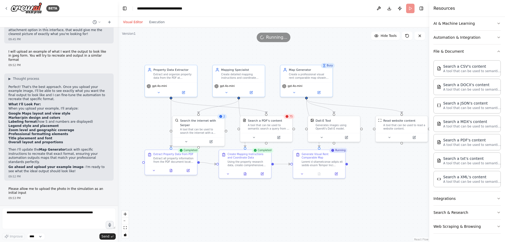
drag, startPoint x: 162, startPoint y: 46, endPoint x: 169, endPoint y: 46, distance: 6.8
click at [169, 46] on div ".deletable-edge-delete-btn { width: 20px; height: 20px; border: 0px solid #ffff…" at bounding box center [274, 134] width 312 height 214
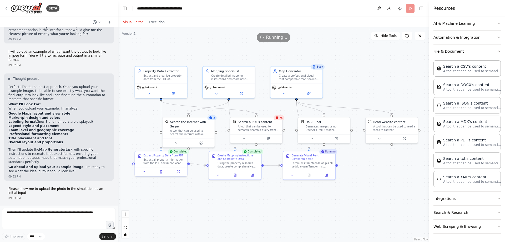
drag, startPoint x: 169, startPoint y: 46, endPoint x: 159, endPoint y: 47, distance: 9.8
click at [159, 47] on div ".deletable-edge-delete-btn { width: 20px; height: 20px; border: 0px solid #ffff…" at bounding box center [274, 134] width 312 height 214
click at [93, 218] on p "Excellent idea! Let me add an input for your example image so the automation ca…" at bounding box center [58, 224] width 101 height 12
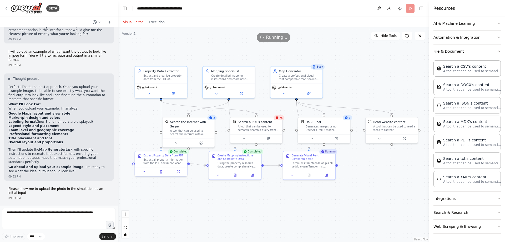
click at [93, 218] on p "Excellent idea! Let me add an input for your example image so the automation ca…" at bounding box center [58, 224] width 101 height 12
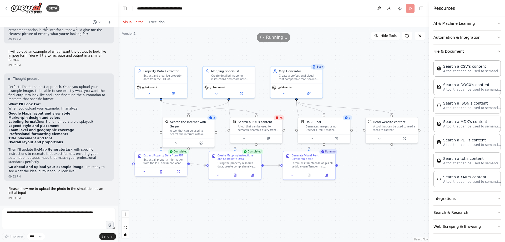
click at [93, 218] on p "Excellent idea! Let me add an input for your example image so the automation ca…" at bounding box center [58, 224] width 101 height 12
click at [88, 218] on p "Excellent idea! Let me add an input for your example image so the automation ca…" at bounding box center [58, 224] width 101 height 12
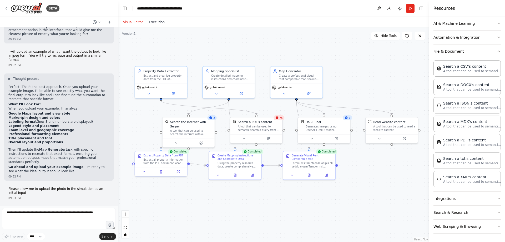
click at [153, 23] on button "Execution" at bounding box center [157, 22] width 22 height 6
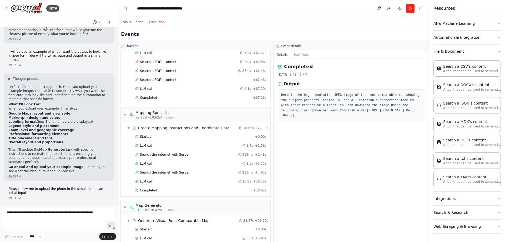
scroll to position [996, 0]
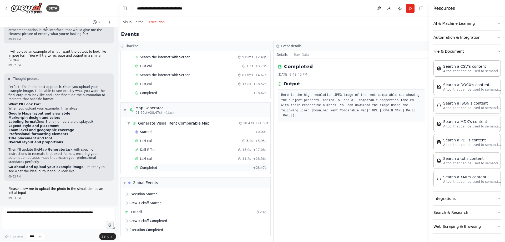
click at [164, 166] on div "Completed" at bounding box center [193, 168] width 116 height 4
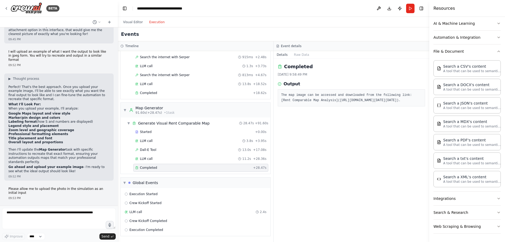
drag, startPoint x: 282, startPoint y: 105, endPoint x: 373, endPoint y: 144, distance: 98.8
click at [373, 106] on div "The map image can be accessed and downloaded from the following link: [Rent Com…" at bounding box center [351, 97] width 147 height 17
copy pre "[URL][DOMAIN_NAME][DATE][DATE]"
click at [315, 103] on pre "The map image can be accessed and downloaded from the following link: [Rent Com…" at bounding box center [351, 98] width 141 height 10
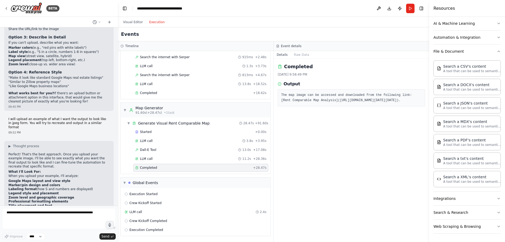
scroll to position [3645, 0]
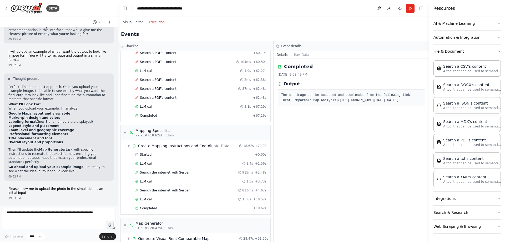
scroll to position [996, 0]
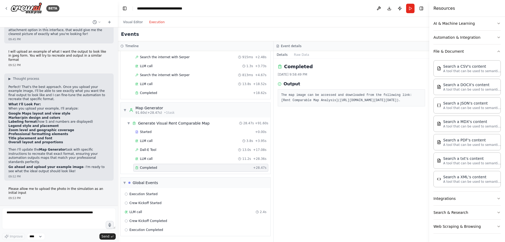
click at [310, 103] on pre "The map image can be accessed and downloaded from the following link: [Rent Com…" at bounding box center [351, 98] width 141 height 10
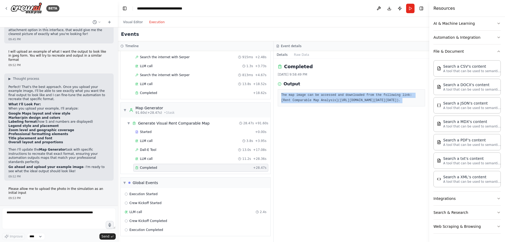
click at [310, 103] on pre "The map image can be accessed and downloaded from the following link: [Rent Com…" at bounding box center [351, 98] width 141 height 10
click at [307, 103] on pre "The map image can be accessed and downloaded from the following link: [Rent Com…" at bounding box center [351, 98] width 141 height 10
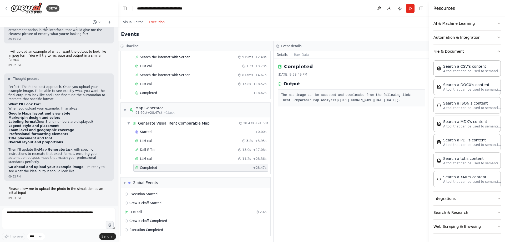
click at [307, 103] on pre "The map image can be accessed and downloaded from the following link: [Rent Com…" at bounding box center [351, 98] width 141 height 10
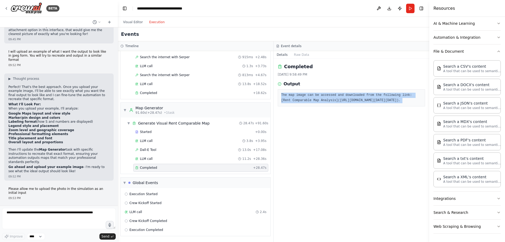
click at [307, 103] on pre "The map image can be accessed and downloaded from the following link: [Rent Com…" at bounding box center [351, 98] width 141 height 10
click at [308, 103] on pre "The map image can be accessed and downloaded from the following link: [Rent Com…" at bounding box center [351, 98] width 141 height 10
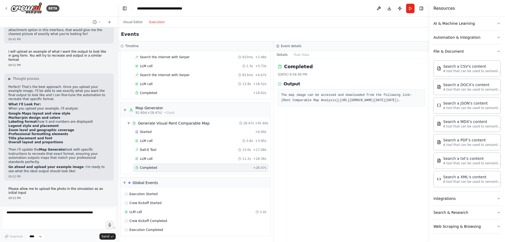
click at [308, 103] on pre "The map image can be accessed and downloaded from the following link: [Rent Com…" at bounding box center [351, 98] width 141 height 10
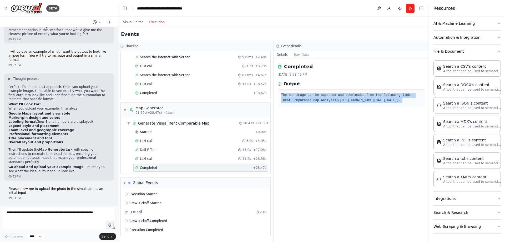
click at [308, 103] on pre "The map image can be accessed and downloaded from the following link: [Rent Com…" at bounding box center [351, 98] width 141 height 10
click at [307, 103] on pre "The map image can be accessed and downloaded from the following link: [Rent Com…" at bounding box center [351, 98] width 141 height 10
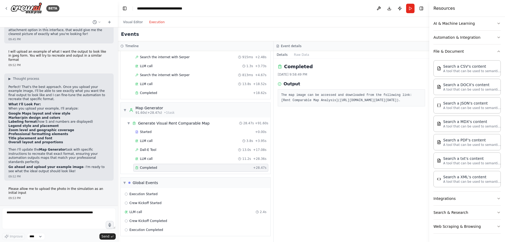
click at [307, 103] on pre "The map image can be accessed and downloaded from the following link: [Rent Com…" at bounding box center [351, 98] width 141 height 10
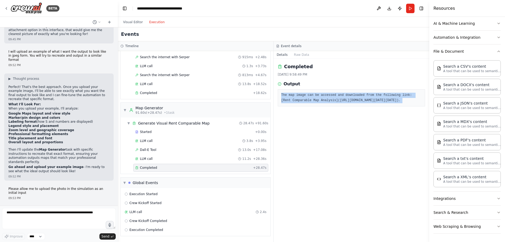
click at [307, 103] on pre "The map image can be accessed and downloaded from the following link: [Rent Com…" at bounding box center [351, 98] width 141 height 10
click at [306, 103] on pre "The map image can be accessed and downloaded from the following link: [Rent Com…" at bounding box center [351, 98] width 141 height 10
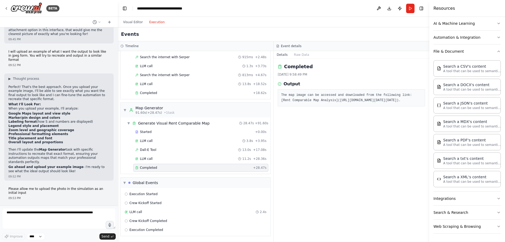
drag, startPoint x: 377, startPoint y: 139, endPoint x: 280, endPoint y: 92, distance: 108.2
click at [280, 92] on div "The map image can be accessed and downloaded from the following link: [Rent Com…" at bounding box center [351, 97] width 147 height 17
click at [282, 92] on div "The map image can be accessed and downloaded from the following link: [Rent Com…" at bounding box center [351, 97] width 147 height 17
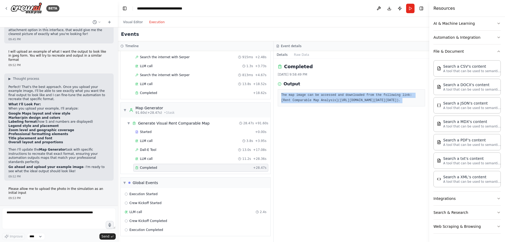
drag, startPoint x: 282, startPoint y: 92, endPoint x: 385, endPoint y: 144, distance: 115.3
click at [385, 106] on div "The map image can be accessed and downloaded from the following link: [Rent Com…" at bounding box center [351, 97] width 147 height 17
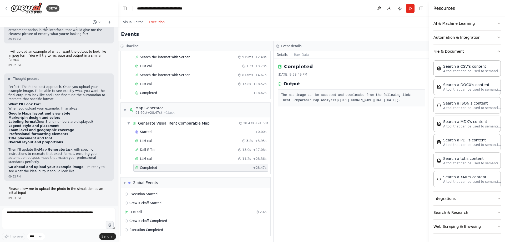
click at [364, 103] on pre "The map image can be accessed and downloaded from the following link: [Rent Com…" at bounding box center [351, 98] width 141 height 10
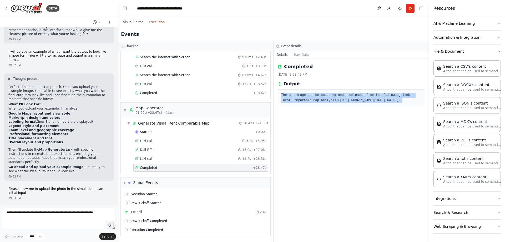
click at [364, 103] on pre "The map image can be accessed and downloaded from the following link: [Rent Com…" at bounding box center [351, 98] width 141 height 10
click at [342, 103] on pre "The map image can be accessed and downloaded from the following link: [Rent Com…" at bounding box center [351, 98] width 141 height 10
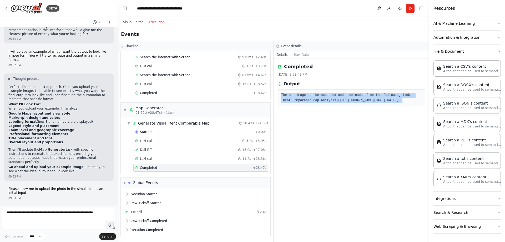
click at [342, 103] on pre "The map image can be accessed and downloaded from the following link: [Rent Com…" at bounding box center [351, 98] width 141 height 10
click at [338, 103] on pre "The map image can be accessed and downloaded from the following link: [Rent Com…" at bounding box center [351, 98] width 141 height 10
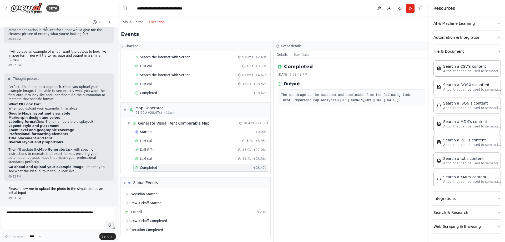
click at [337, 103] on pre "The map image can be accessed and downloaded from the following link: [Rent Com…" at bounding box center [351, 98] width 141 height 10
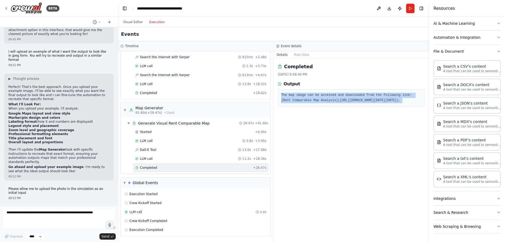
click at [337, 103] on pre "The map image can be accessed and downloaded from the following link: [Rent Com…" at bounding box center [351, 98] width 141 height 10
click at [319, 103] on pre "The map image can be accessed and downloaded from the following link: [Rent Com…" at bounding box center [351, 98] width 141 height 10
click at [317, 103] on pre "The map image can be accessed and downloaded from the following link: [Rent Com…" at bounding box center [351, 98] width 141 height 10
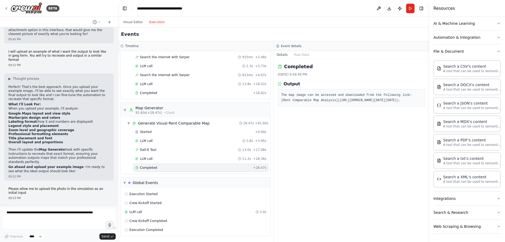
click at [317, 103] on pre "The map image can be accessed and downloaded from the following link: [Rent Com…" at bounding box center [351, 98] width 141 height 10
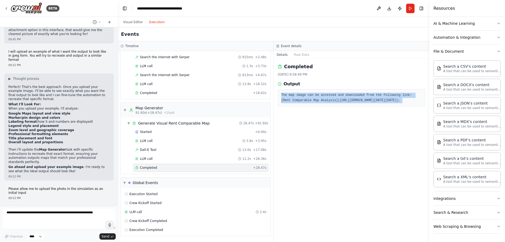
click at [317, 103] on pre "The map image can be accessed and downloaded from the following link: [Rent Com…" at bounding box center [351, 98] width 141 height 10
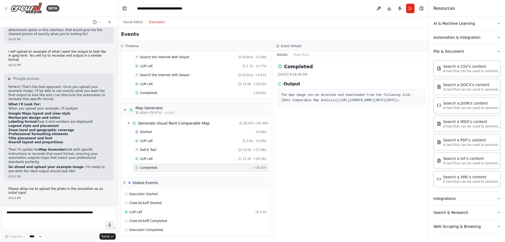
click at [317, 103] on pre "The map image can be accessed and downloaded from the following link: [Rent Com…" at bounding box center [351, 98] width 141 height 10
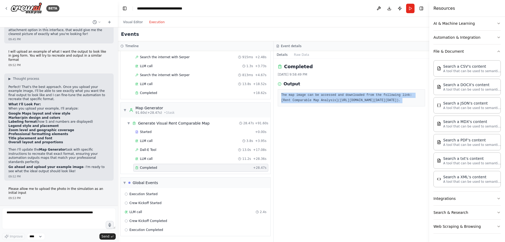
click at [317, 103] on pre "The map image can be accessed and downloaded from the following link: [Rent Com…" at bounding box center [351, 98] width 141 height 10
click at [318, 103] on pre "The map image can be accessed and downloaded from the following link: [Rent Com…" at bounding box center [351, 98] width 141 height 10
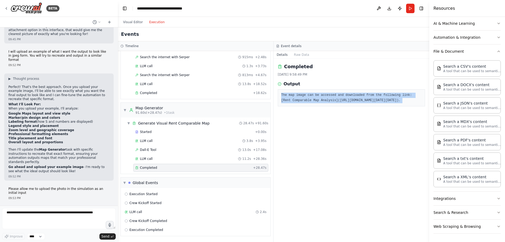
click at [318, 103] on pre "The map image can be accessed and downloaded from the following link: [Rent Com…" at bounding box center [351, 98] width 141 height 10
click at [319, 103] on pre "The map image can be accessed and downloaded from the following link: [Rent Com…" at bounding box center [351, 98] width 141 height 10
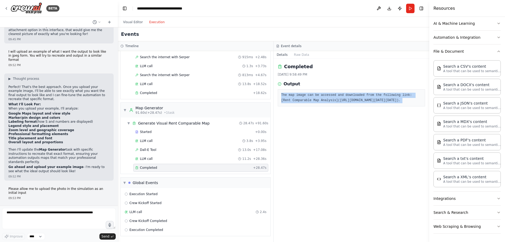
click at [319, 103] on pre "The map image can be accessed and downloaded from the following link: [Rent Com…" at bounding box center [351, 98] width 141 height 10
click at [320, 103] on pre "The map image can be accessed and downloaded from the following link: [Rent Com…" at bounding box center [351, 98] width 141 height 10
